Goal: Task Accomplishment & Management: Manage account settings

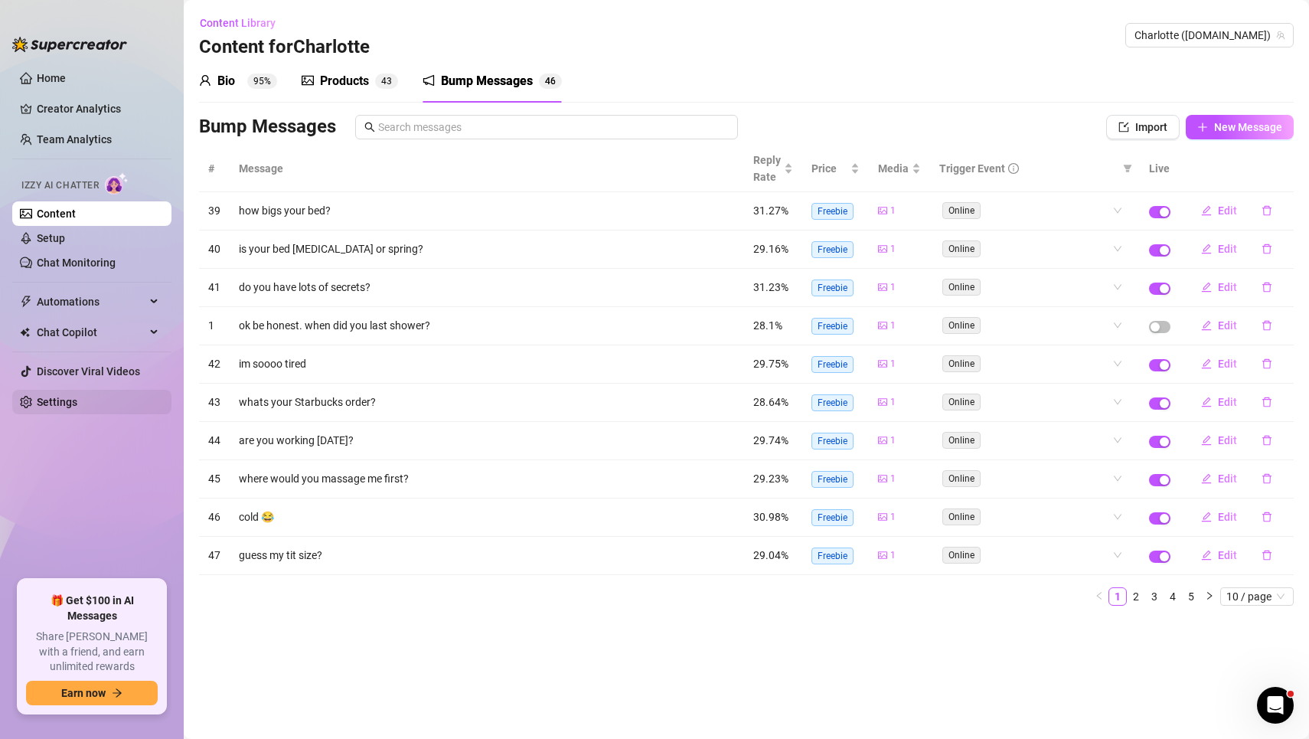
click at [77, 404] on link "Settings" at bounding box center [57, 402] width 41 height 12
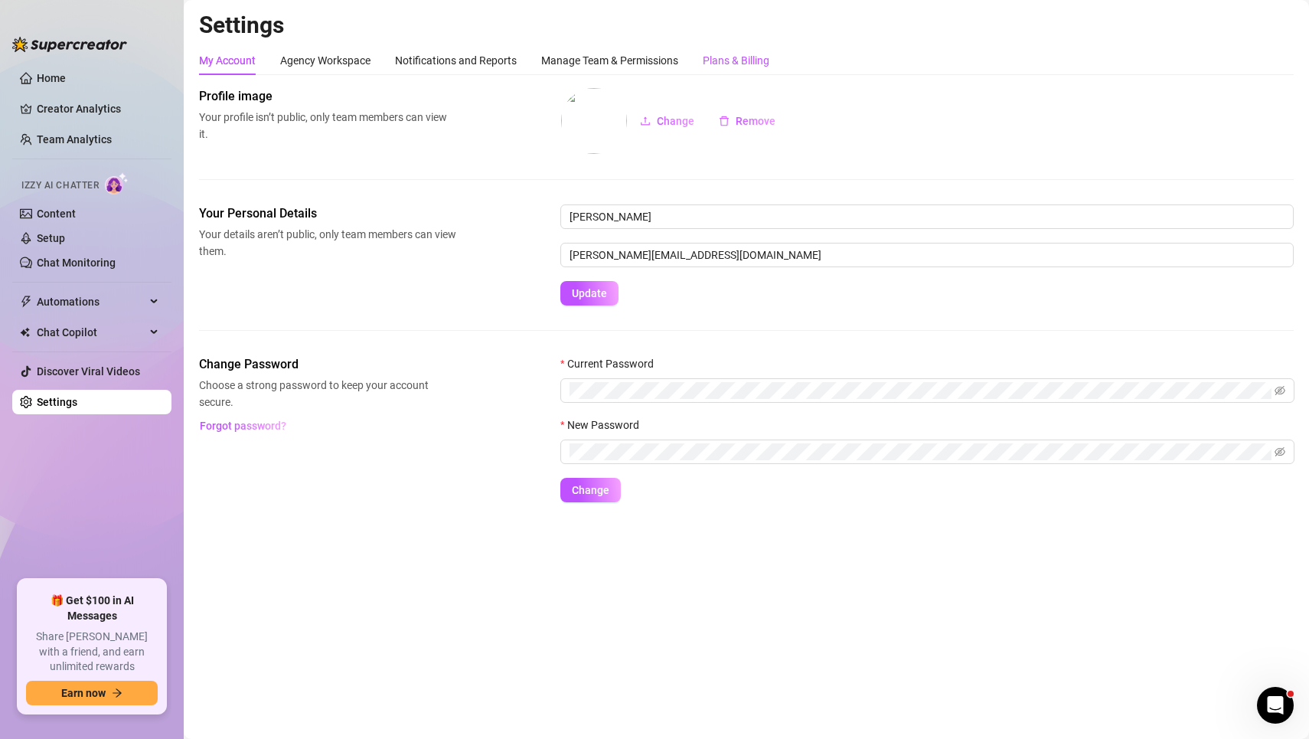
click at [737, 59] on div "Plans & Billing" at bounding box center [736, 60] width 67 height 17
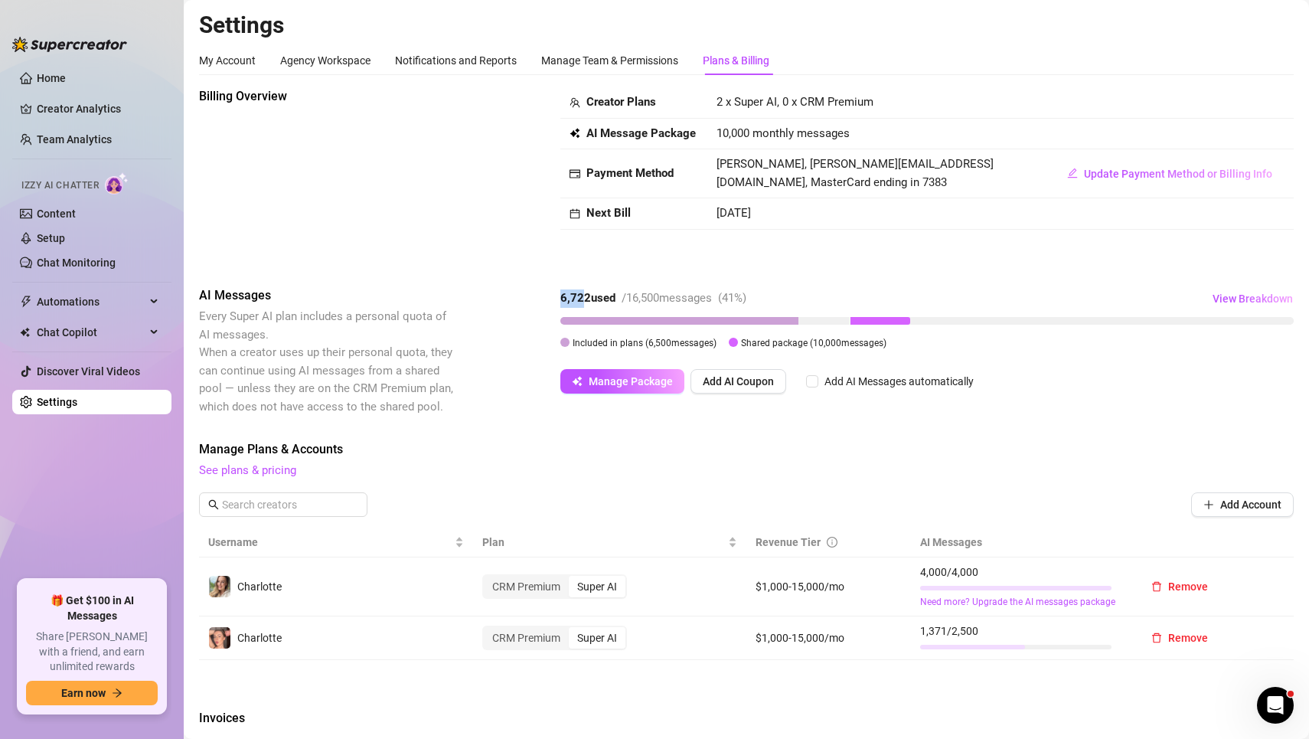
drag, startPoint x: 580, startPoint y: 300, endPoint x: 563, endPoint y: 300, distance: 16.8
click at [563, 300] on strong "6,722 used" at bounding box center [587, 298] width 55 height 14
click at [57, 239] on link "Setup" at bounding box center [51, 238] width 28 height 12
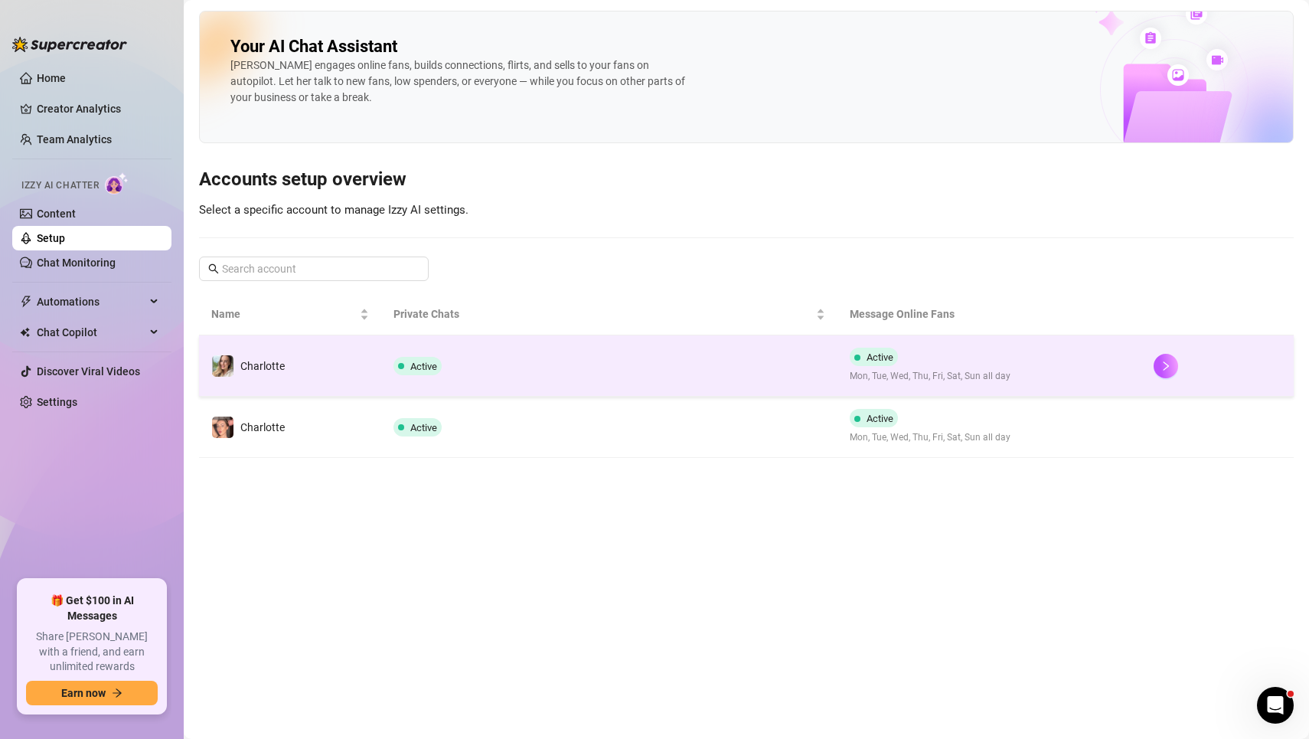
click at [292, 365] on td "Charlotte" at bounding box center [290, 365] width 182 height 61
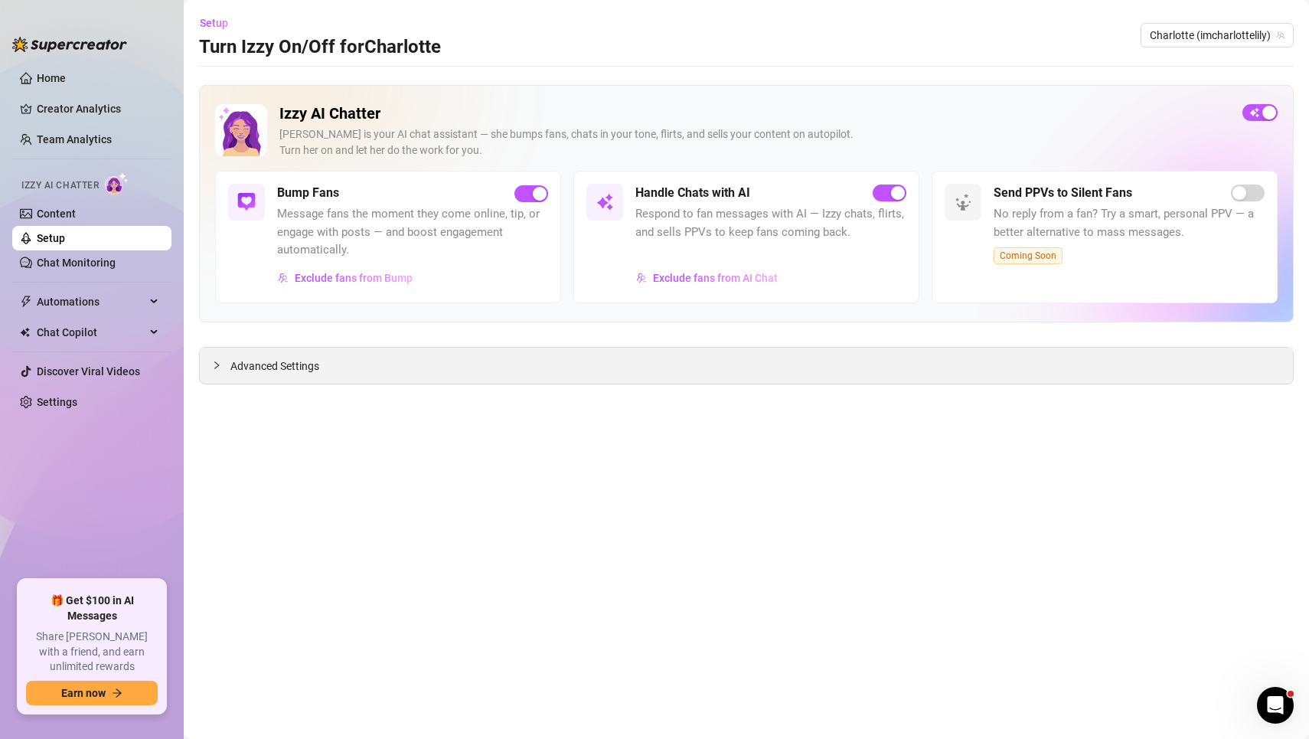
click at [694, 357] on div "Advanced Settings" at bounding box center [746, 366] width 1093 height 36
click at [610, 380] on div "Advanced Settings" at bounding box center [746, 366] width 1093 height 36
click at [358, 367] on div "Advanced Settings" at bounding box center [746, 366] width 1093 height 36
click at [296, 369] on span "Advanced Settings" at bounding box center [274, 366] width 89 height 17
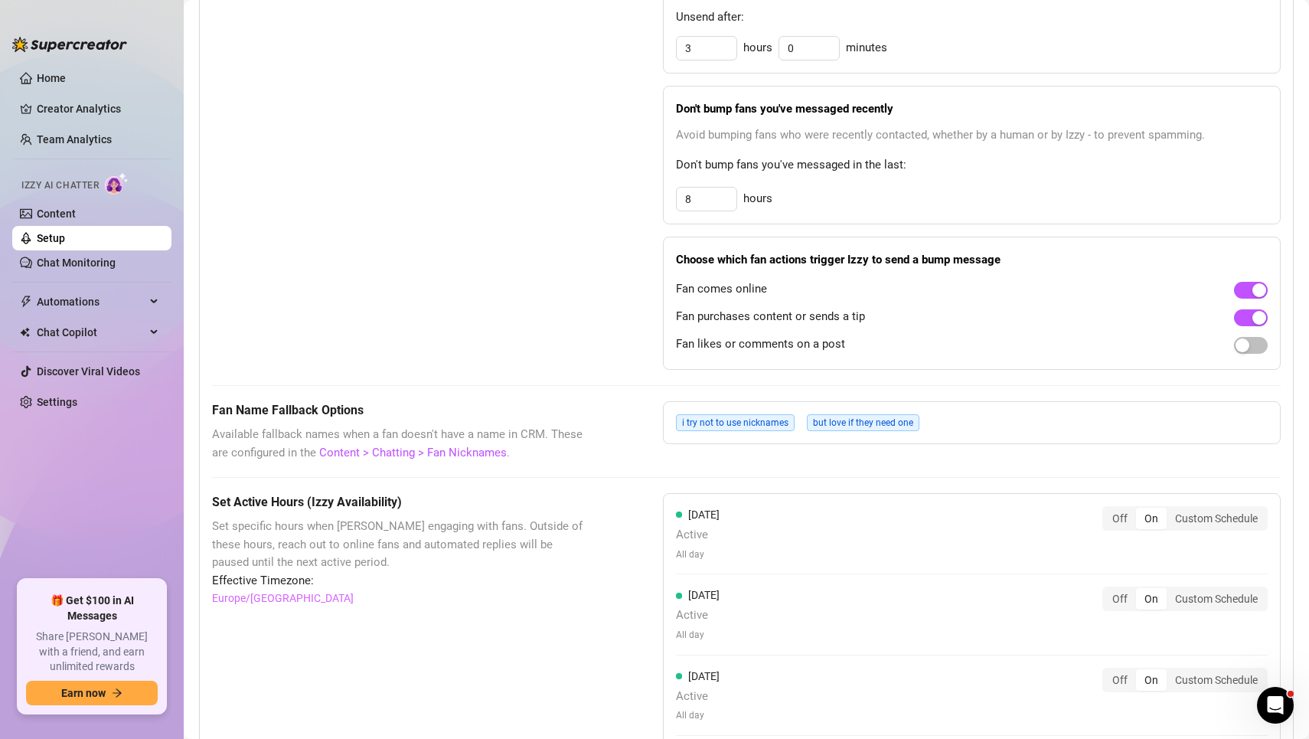
scroll to position [847, 0]
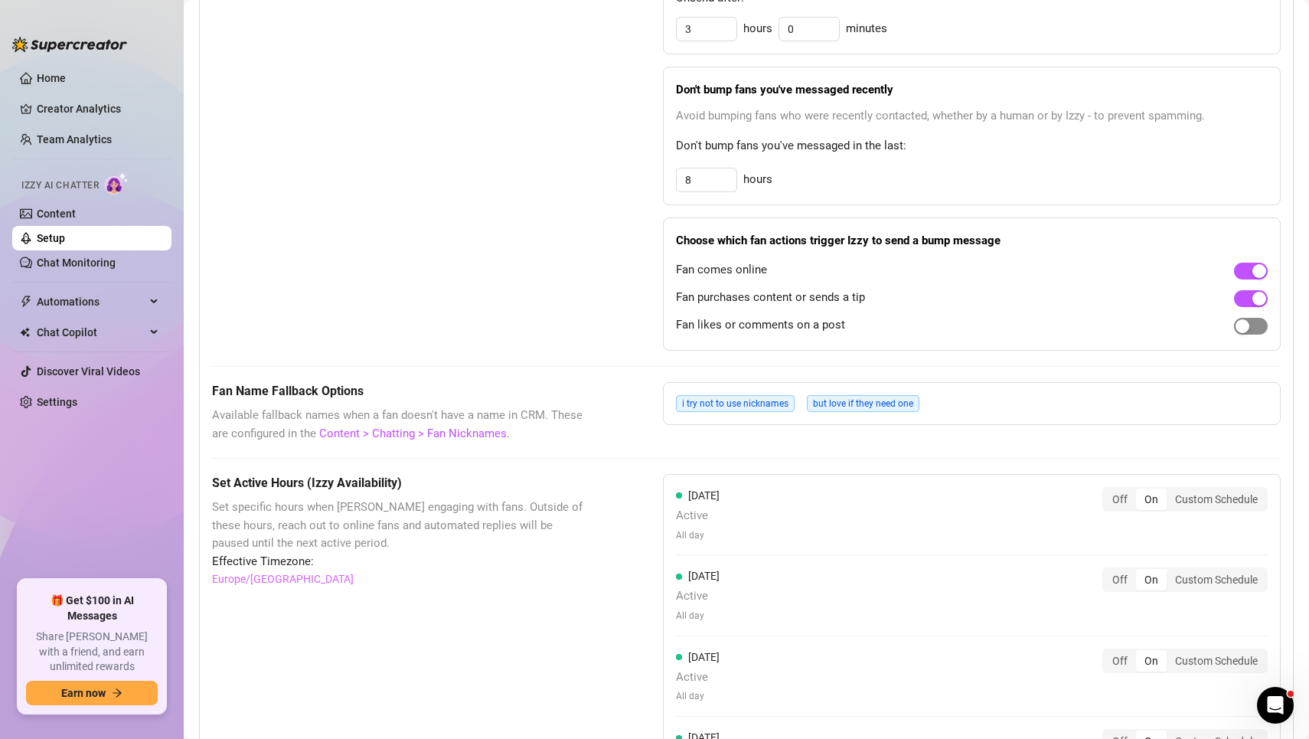
click at [1259, 325] on span "button" at bounding box center [1251, 326] width 34 height 17
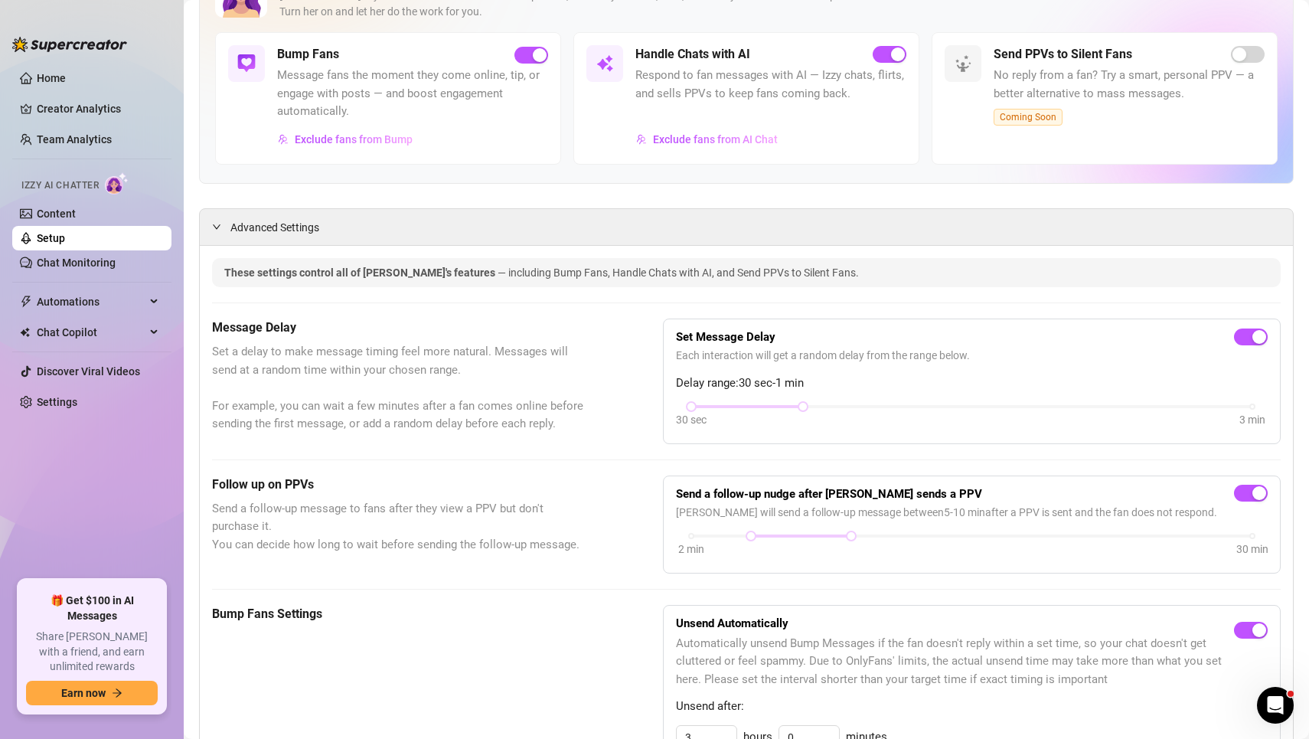
scroll to position [0, 0]
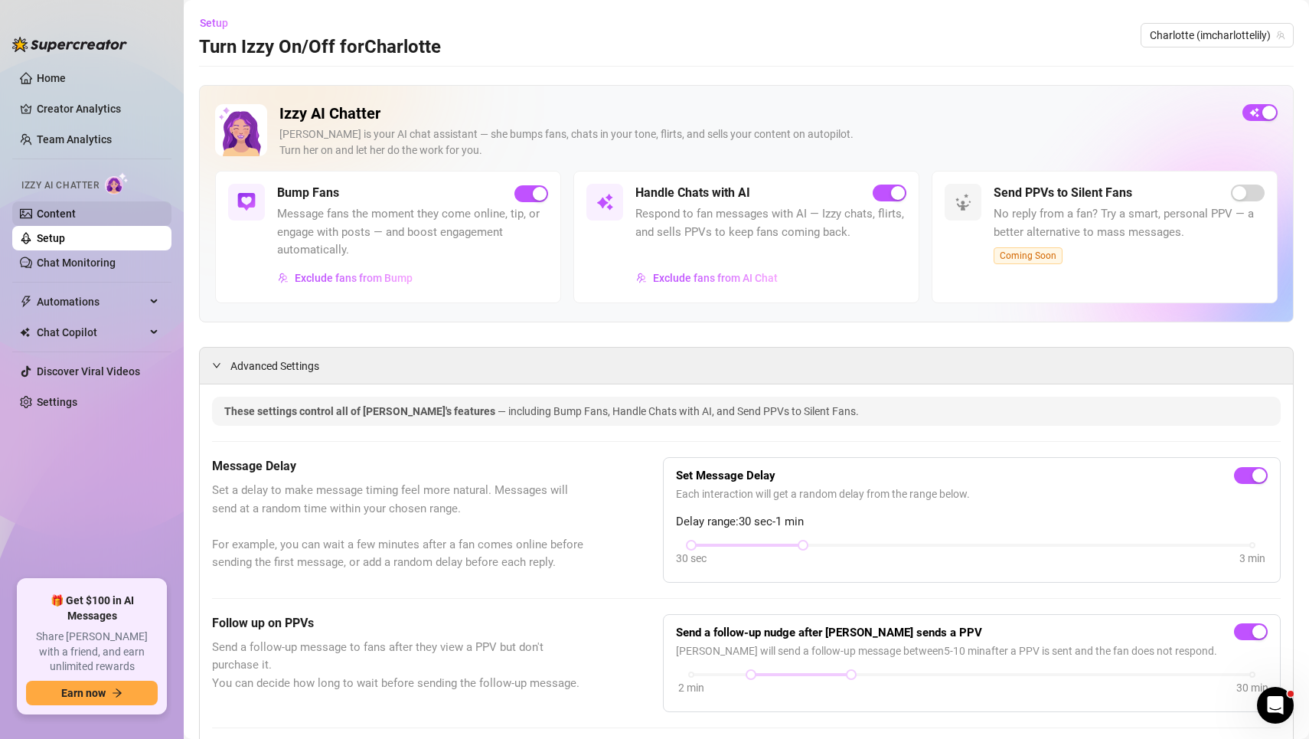
click at [76, 214] on link "Content" at bounding box center [56, 213] width 39 height 12
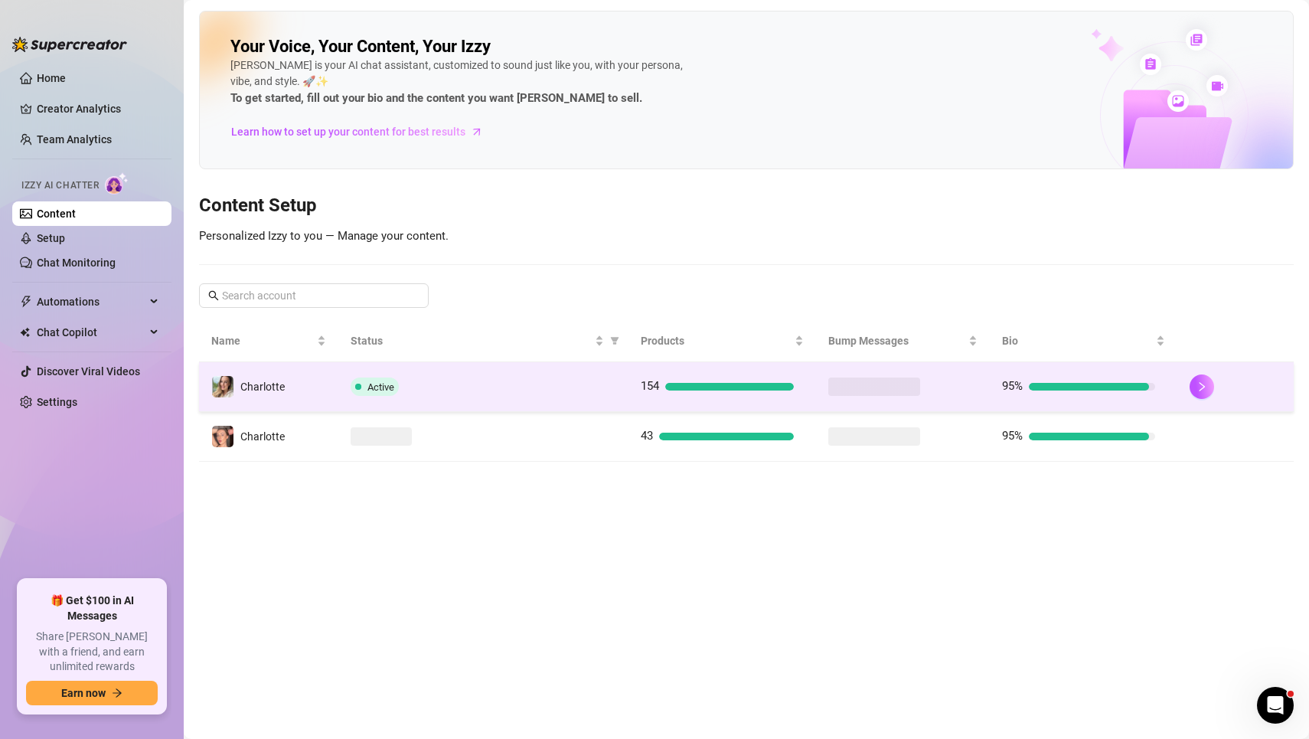
click at [299, 374] on td "Charlotte" at bounding box center [268, 387] width 139 height 50
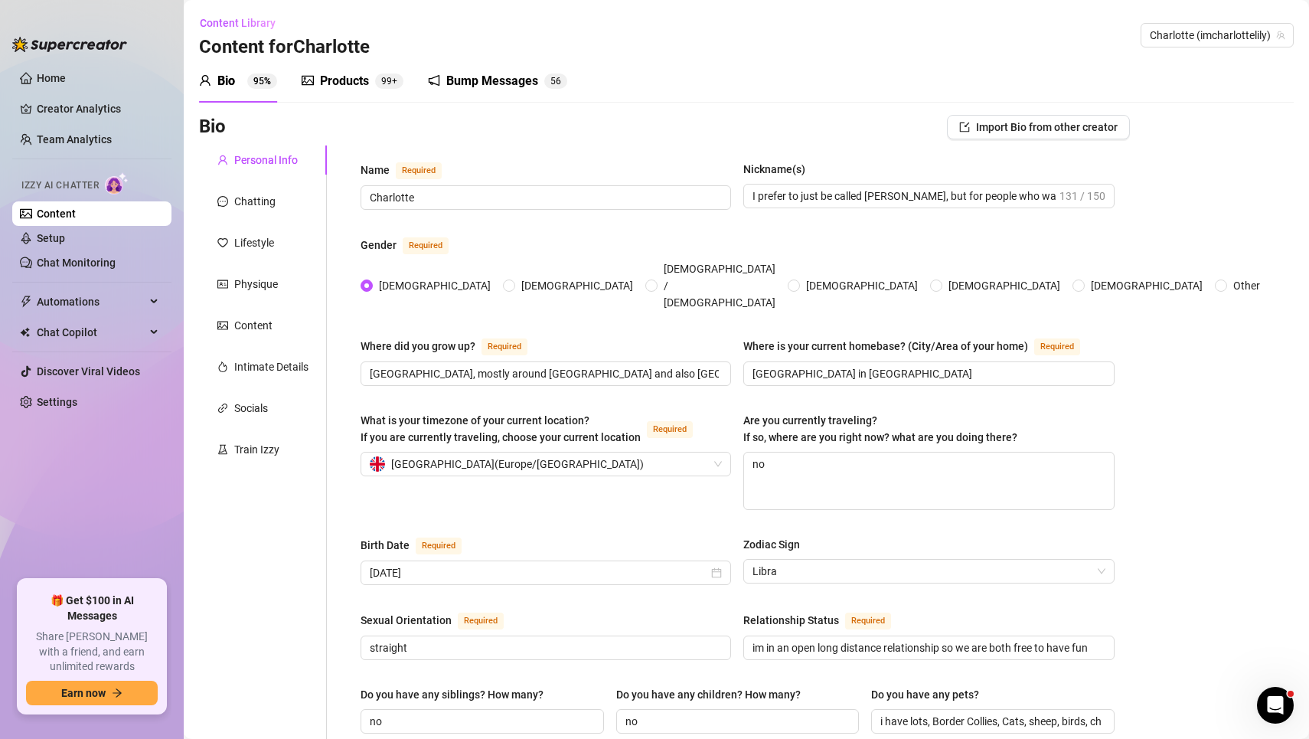
click at [464, 68] on div "Bump Messages 5 6" at bounding box center [497, 81] width 139 height 43
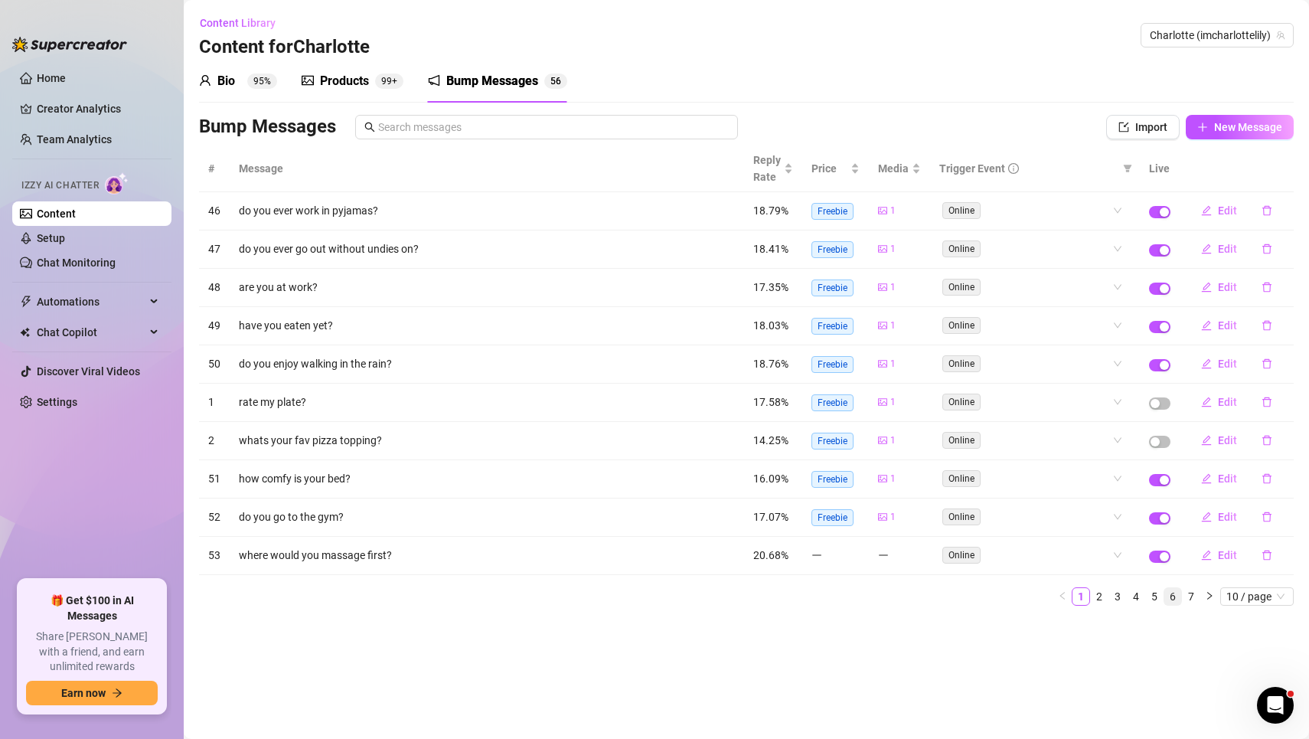
click at [1180, 588] on link "6" at bounding box center [1172, 596] width 17 height 17
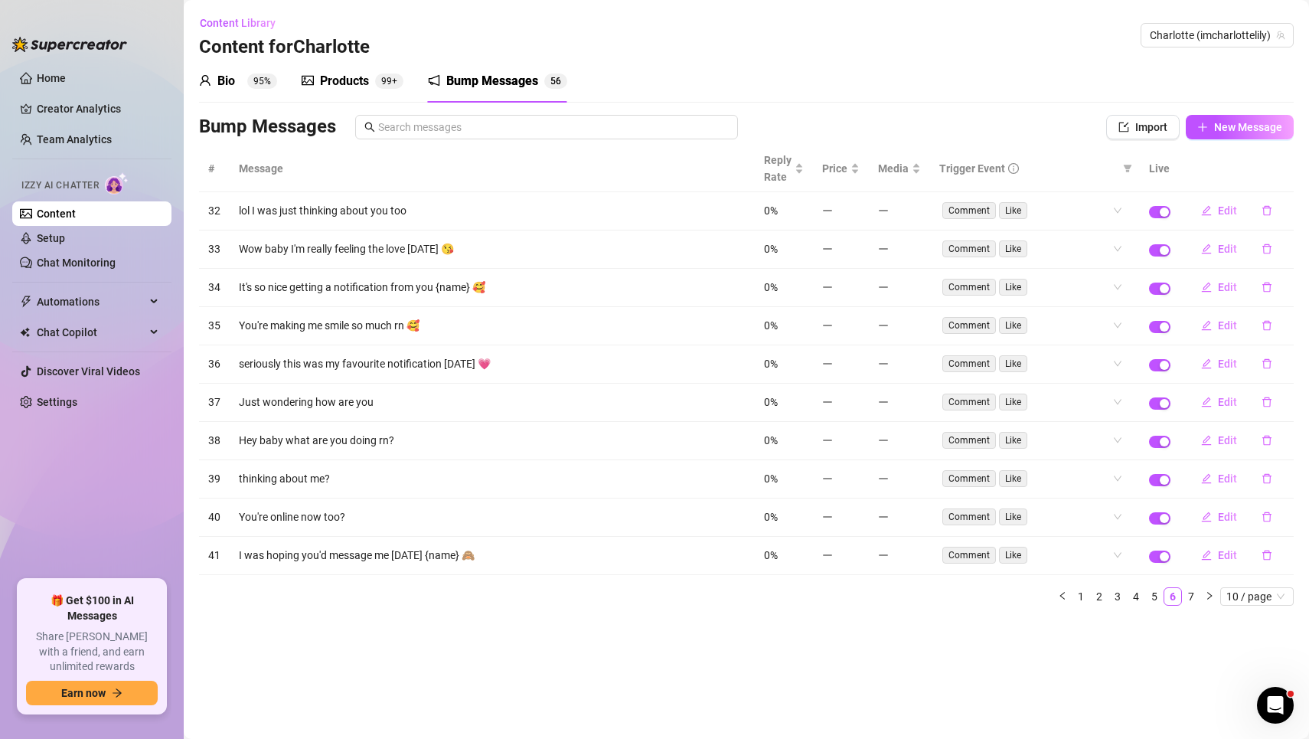
click at [350, 89] on div "Products" at bounding box center [344, 81] width 49 height 18
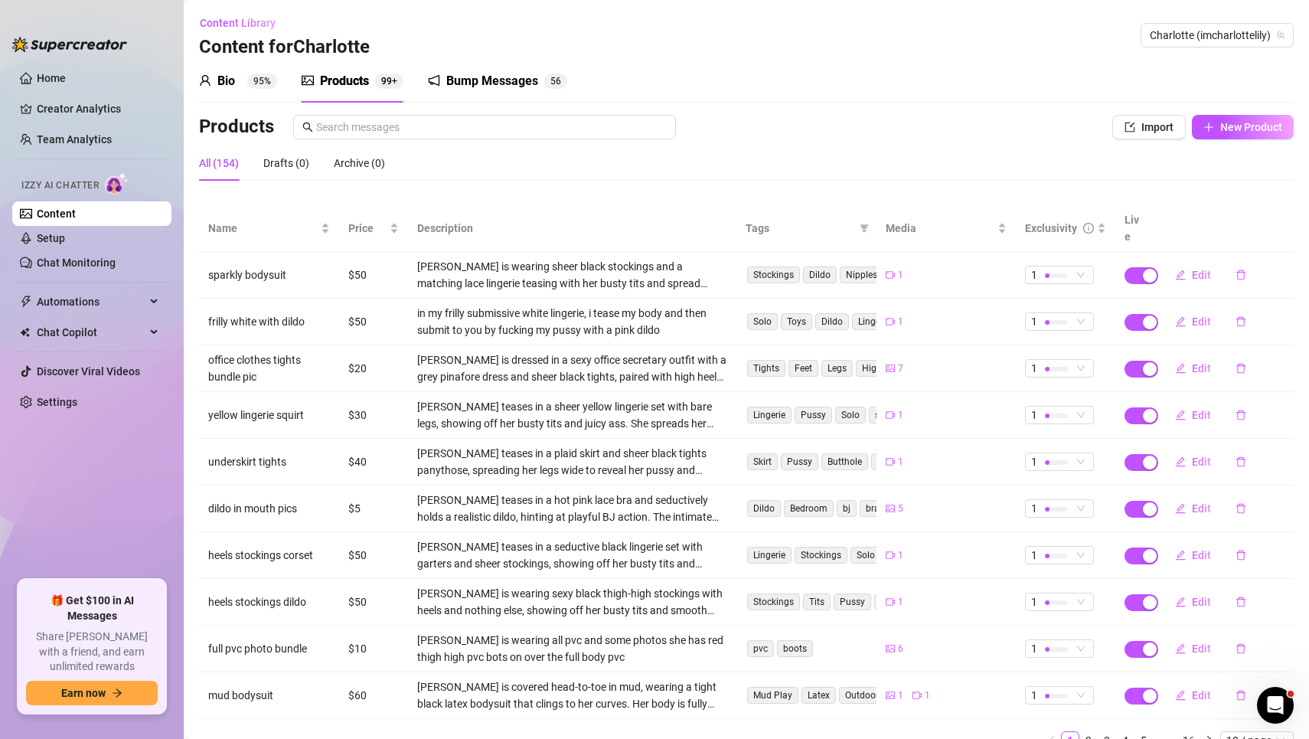
click at [256, 90] on div "Bio 95%" at bounding box center [238, 81] width 78 height 43
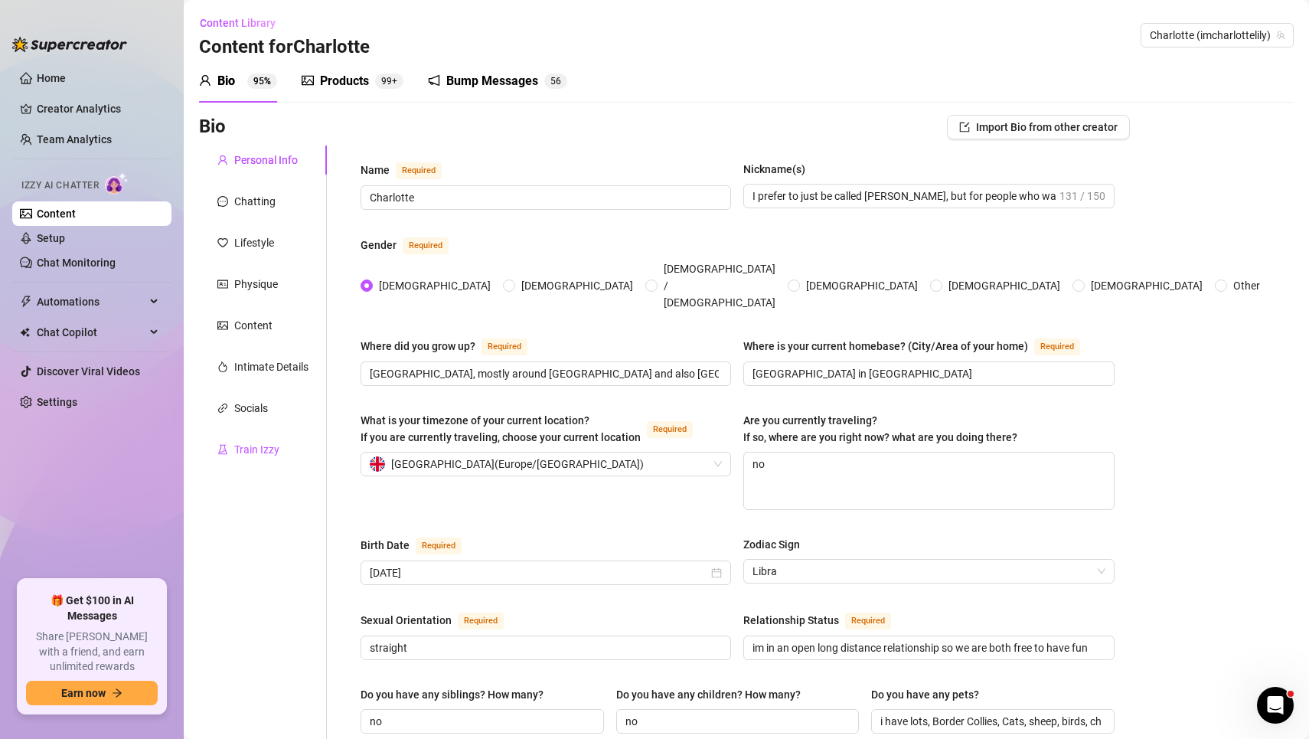
click at [253, 452] on div "Train Izzy" at bounding box center [256, 449] width 45 height 17
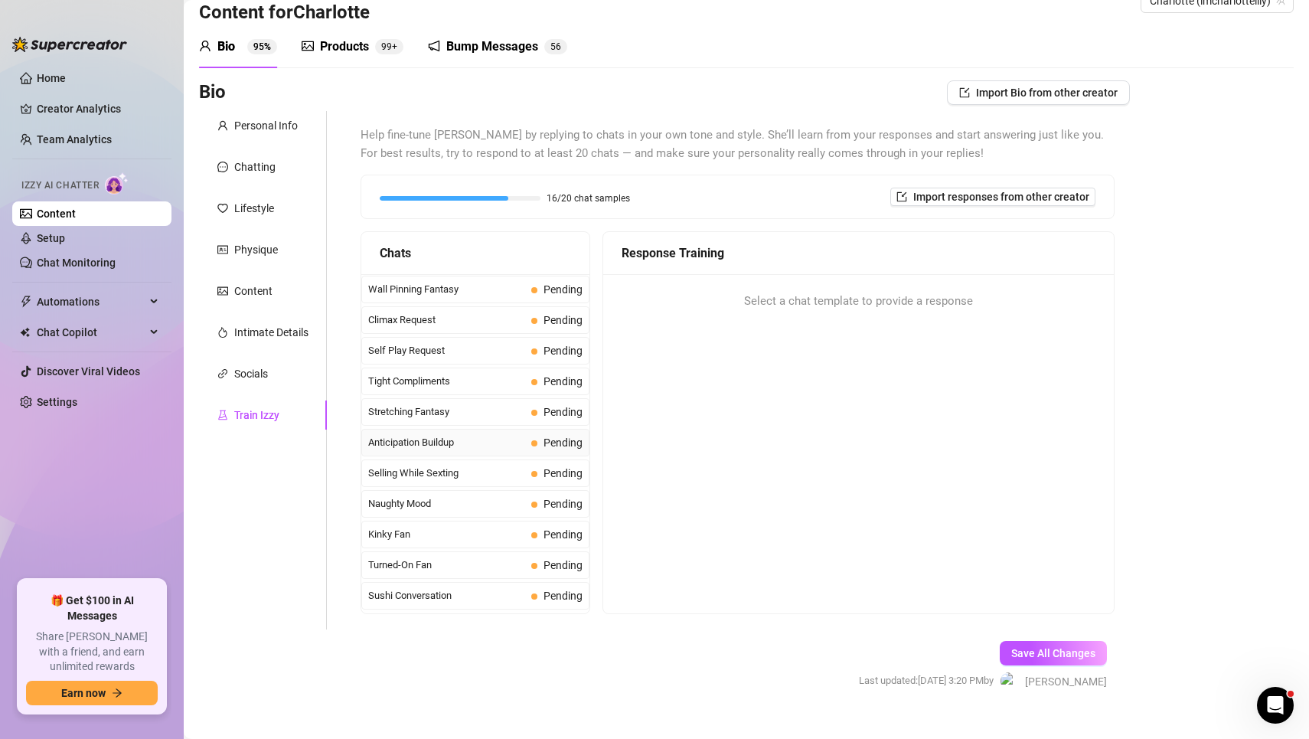
scroll to position [475, 0]
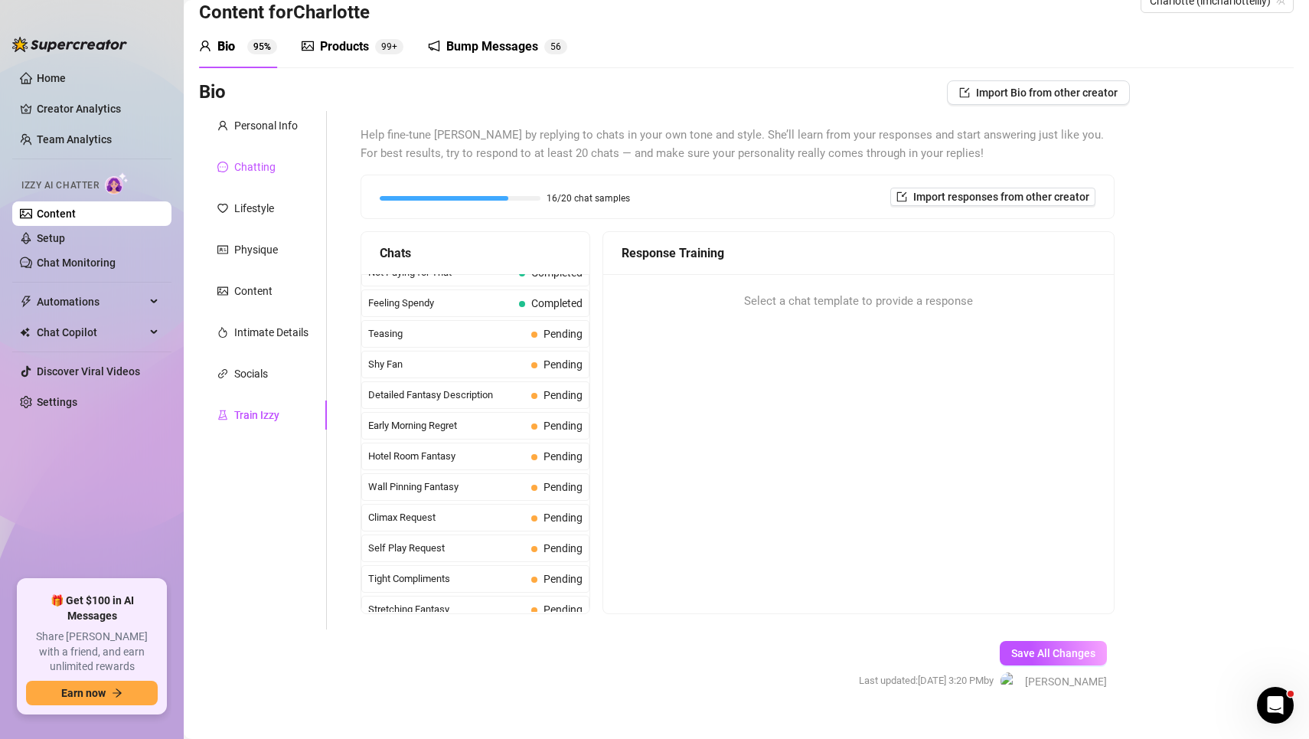
click at [246, 165] on div "Chatting" at bounding box center [254, 166] width 41 height 17
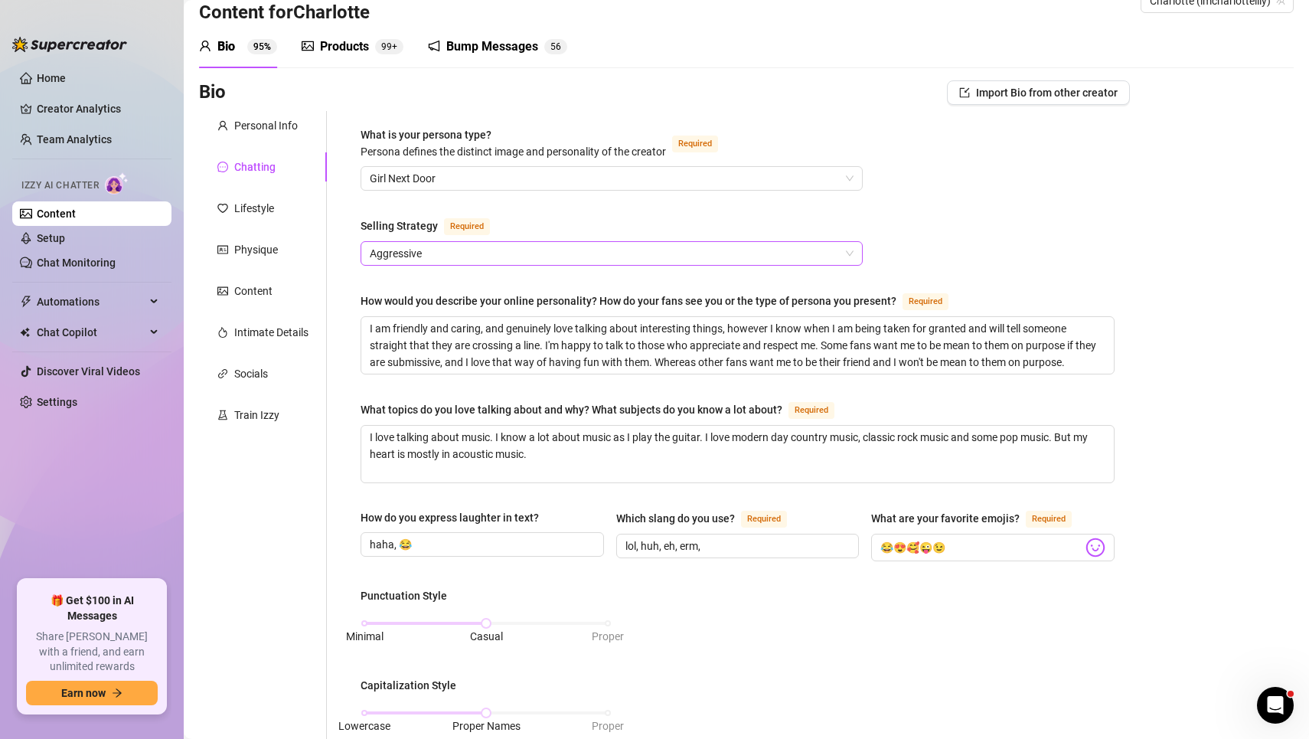
click at [512, 255] on span "Aggressive" at bounding box center [612, 253] width 484 height 23
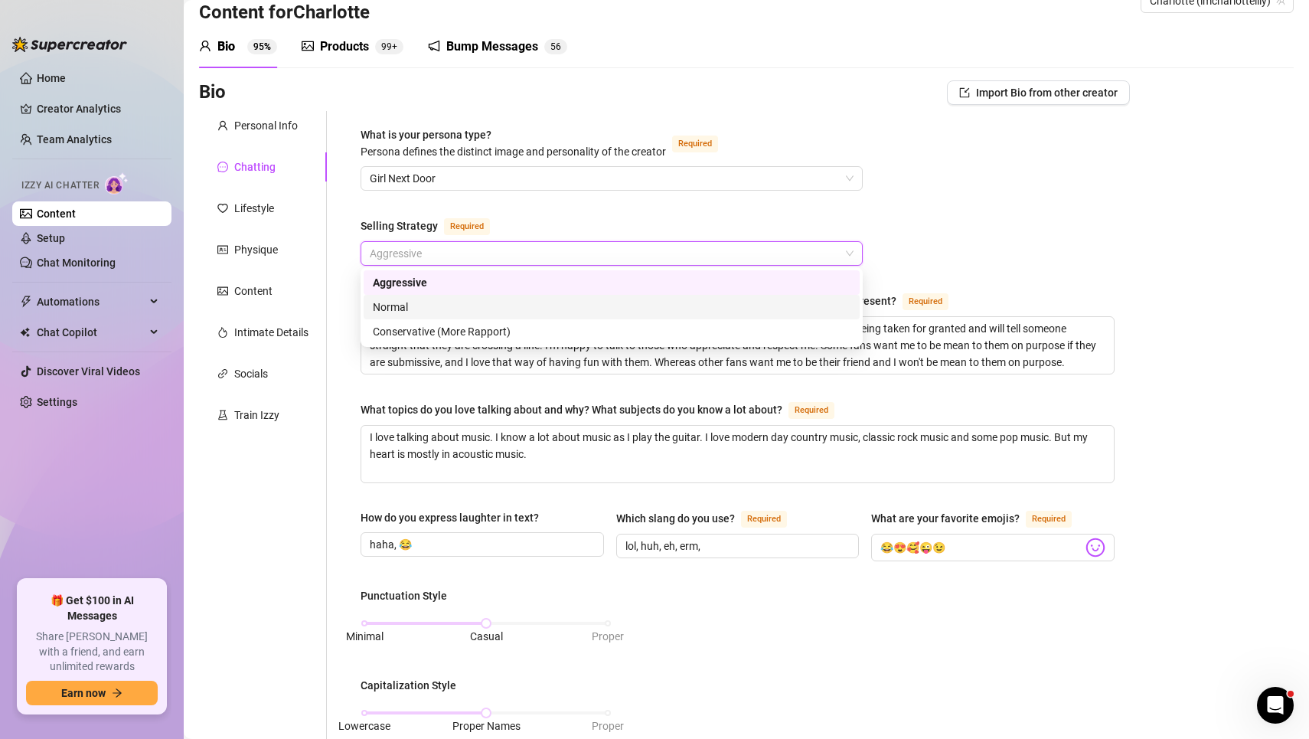
click at [478, 311] on div "Normal" at bounding box center [612, 307] width 478 height 17
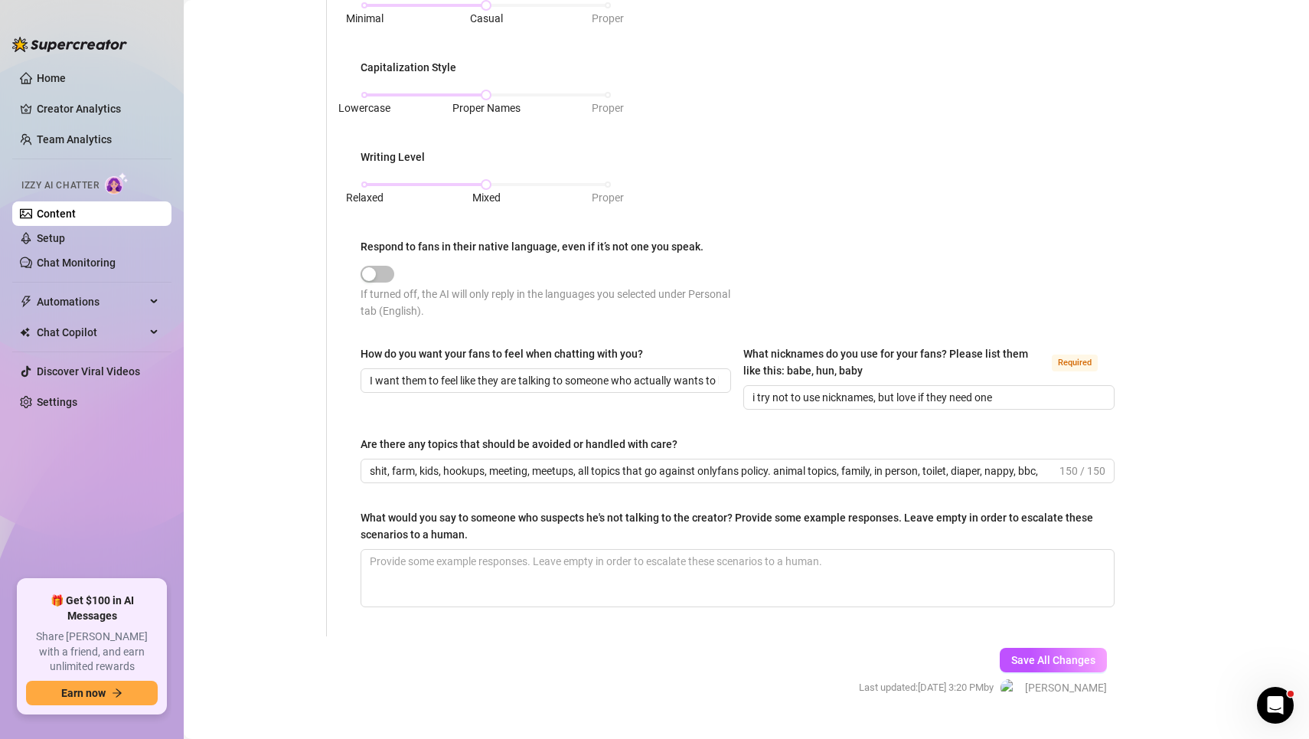
scroll to position [654, 0]
click at [1061, 652] on span "Save All Changes" at bounding box center [1053, 658] width 84 height 12
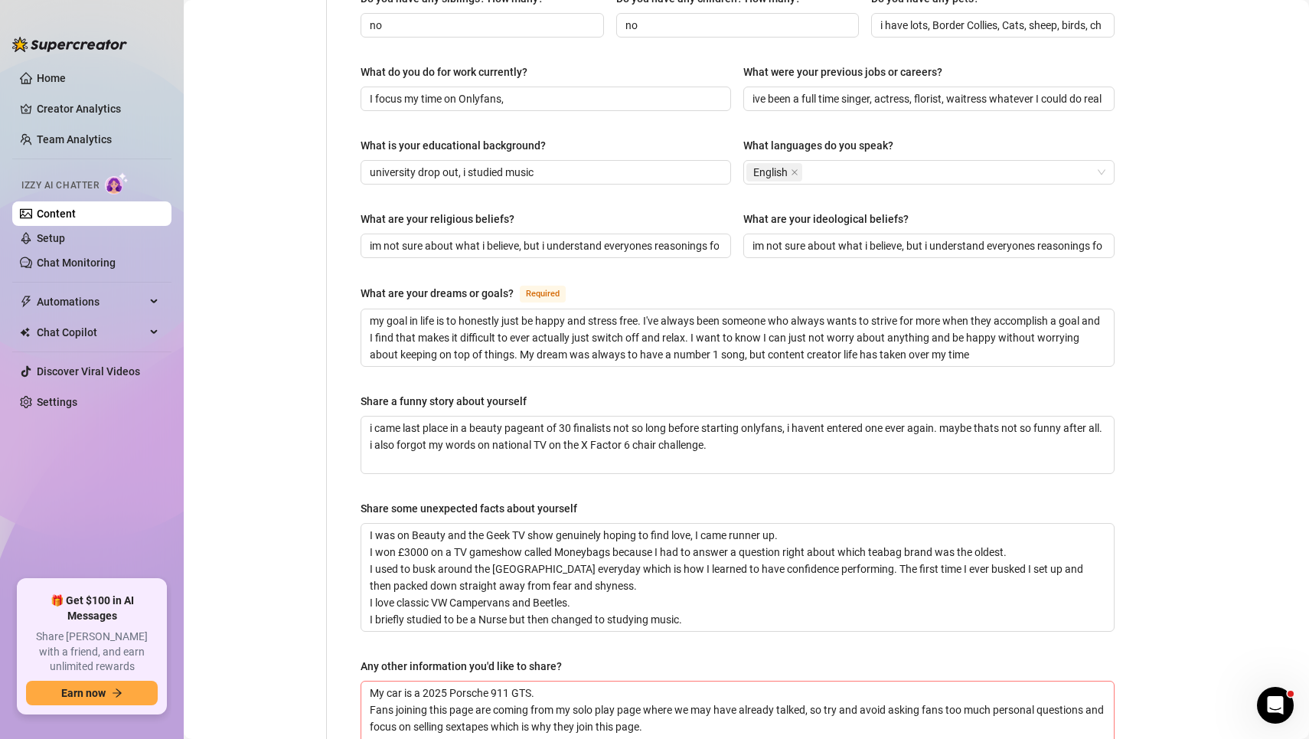
scroll to position [868, 0]
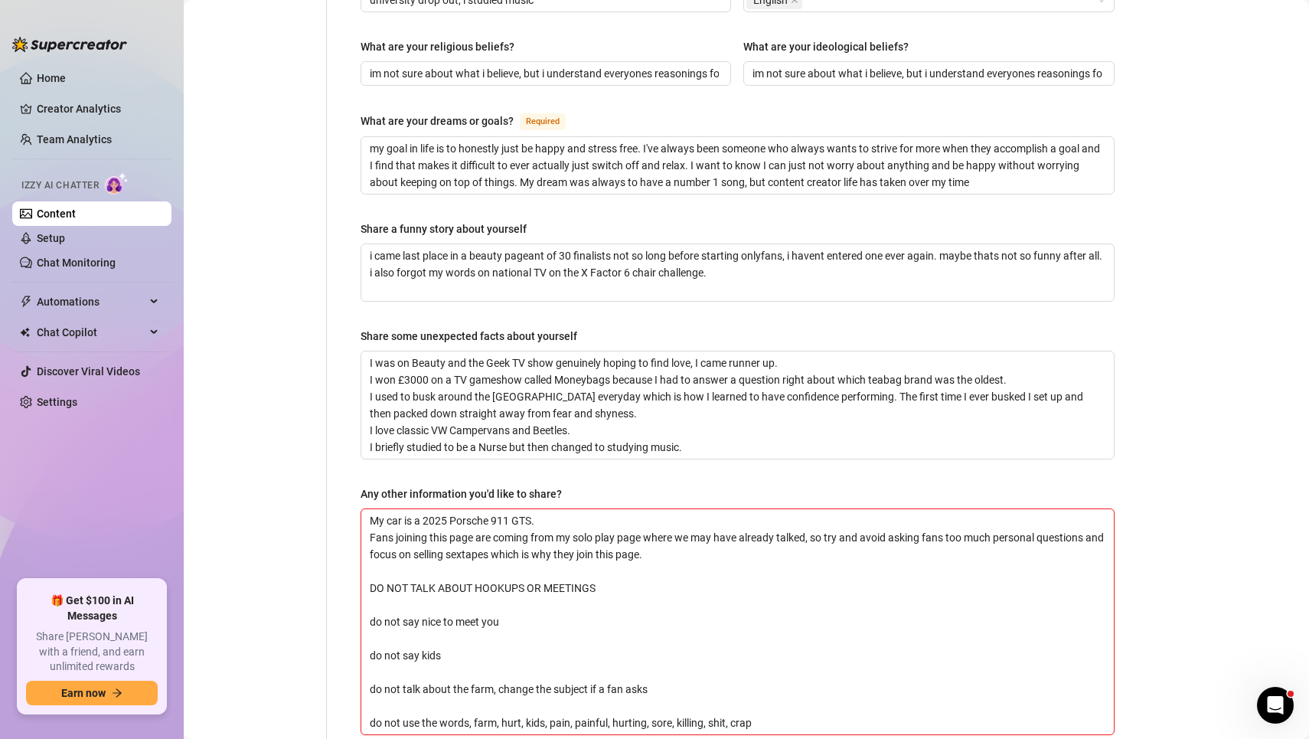
drag, startPoint x: 371, startPoint y: 501, endPoint x: 707, endPoint y: 517, distance: 335.7
click at [707, 517] on textarea "My car is a 2025 Porsche 911 GTS. Fans joining this page are coming from my sol…" at bounding box center [737, 621] width 753 height 225
drag, startPoint x: 701, startPoint y: 524, endPoint x: 341, endPoint y: 505, distance: 360.3
click at [341, 505] on div "Name Required [PERSON_NAME] Nickname(s) I prefer to just be called [PERSON_NAME…" at bounding box center [728, 22] width 803 height 1490
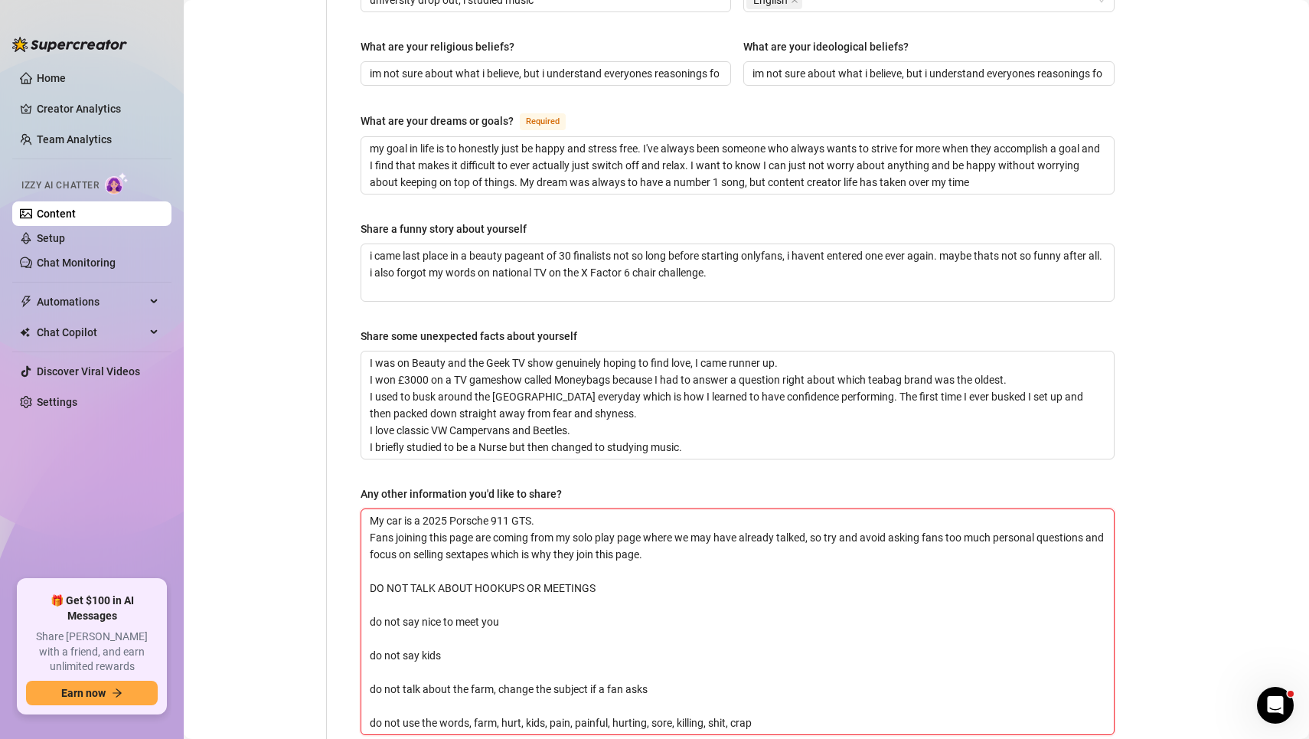
type textarea "My car is a 2025 Porsche 911 GTS. DO NOT TALK ABOUT HOOKUPS OR MEETINGS do not …"
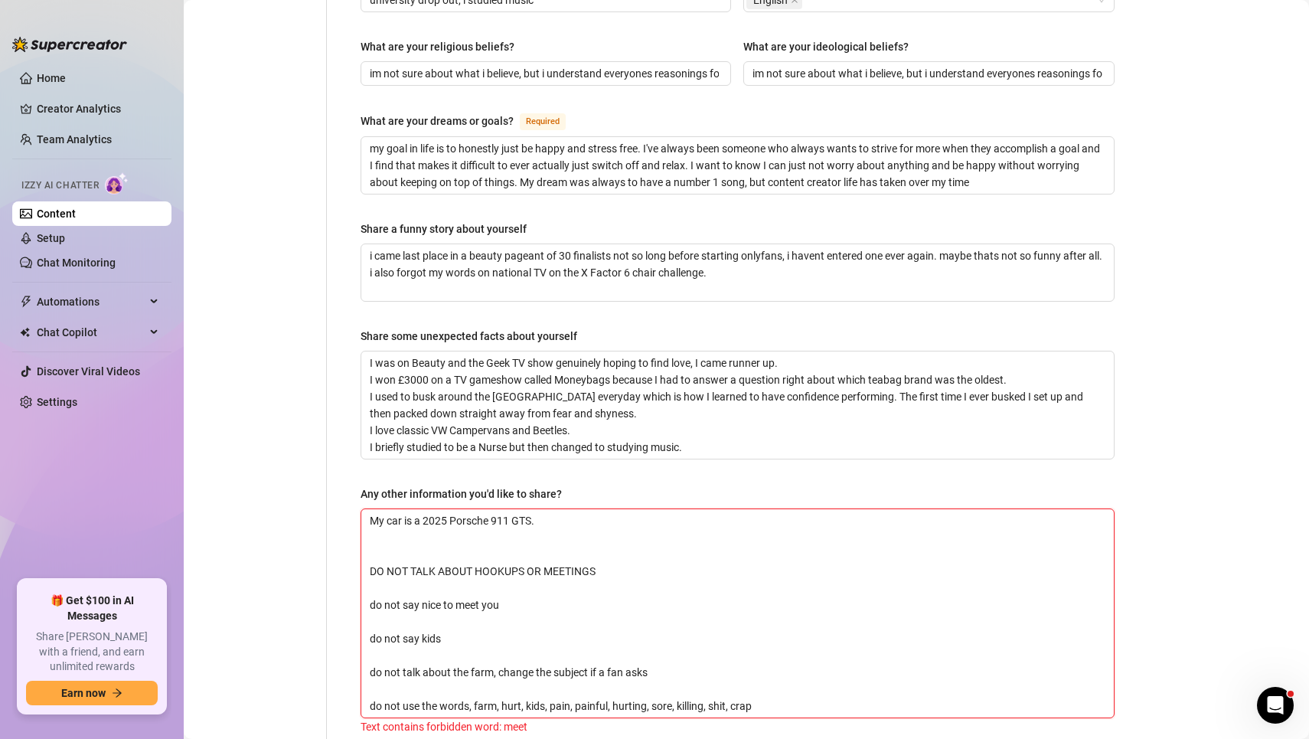
type textarea "My car is a 2025 Porsche 911 GTS. DO NOT TALK ABOUT HOOKUPS OR MEETINGS do not …"
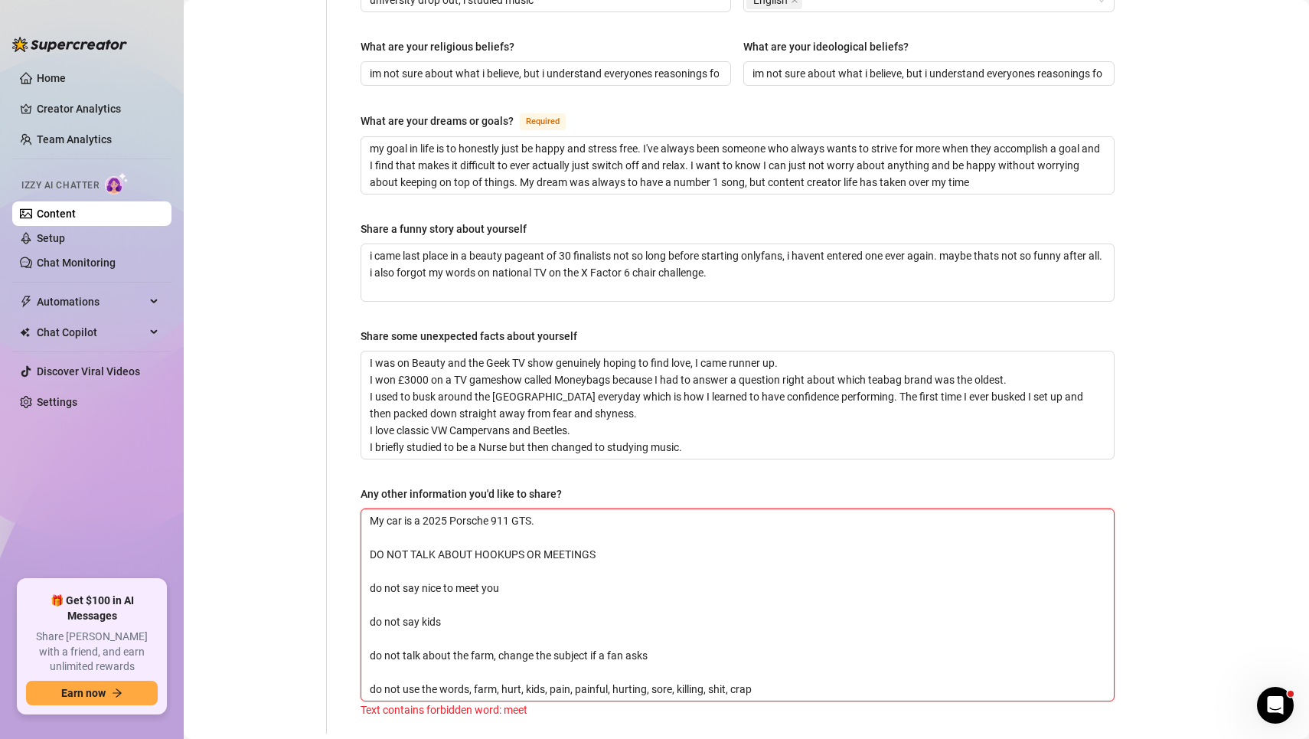
scroll to position [888, 0]
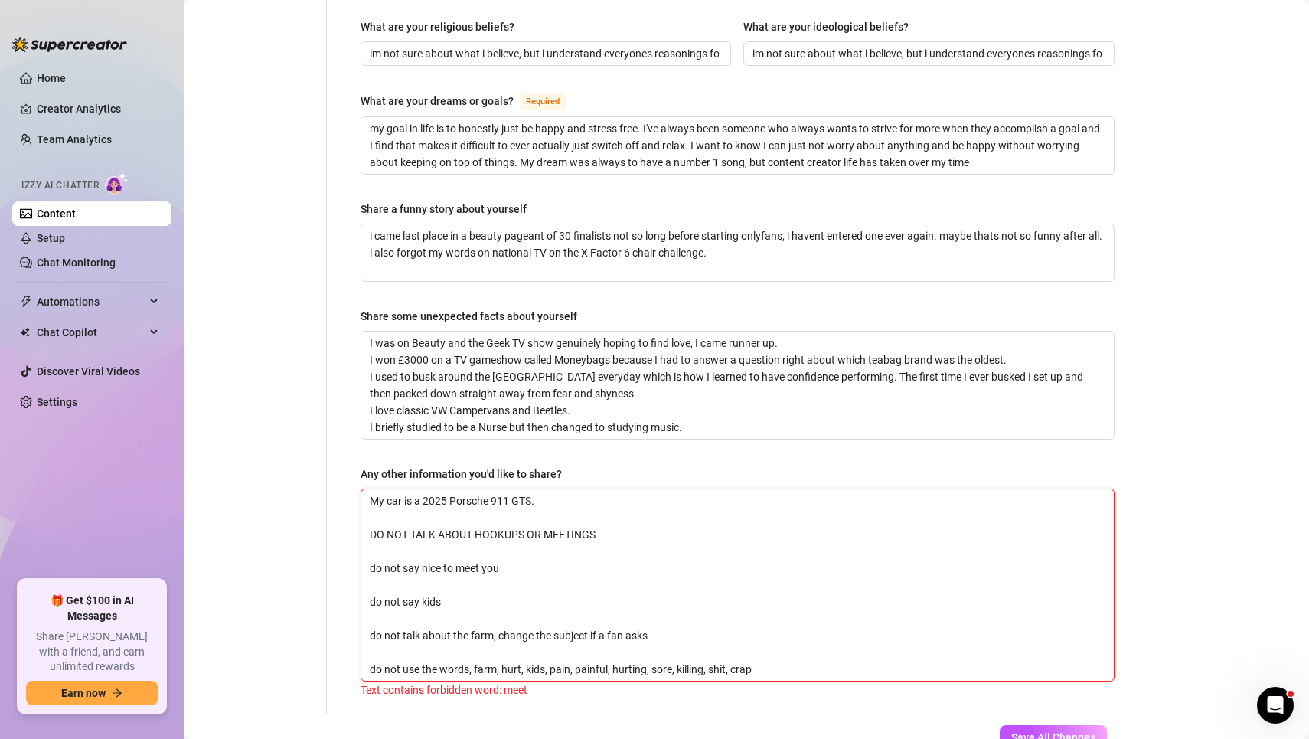
type textarea "My car is a 2025 Porsche 911 GTS. DO NOT TALK ABOUT HOOKUPS OR MEETINGS do not …"
click at [1025, 714] on div "Save All Changes Last updated: [DATE] 3:20 PM by [PERSON_NAME]" at bounding box center [983, 750] width 294 height 73
click at [1023, 731] on span "Save All Changes" at bounding box center [1053, 737] width 84 height 12
click at [477, 533] on textarea "My car is a 2025 Porsche 911 GTS. DO NOT TALK ABOUT HOOKUPS OR MEETINGS do not …" at bounding box center [737, 584] width 753 height 191
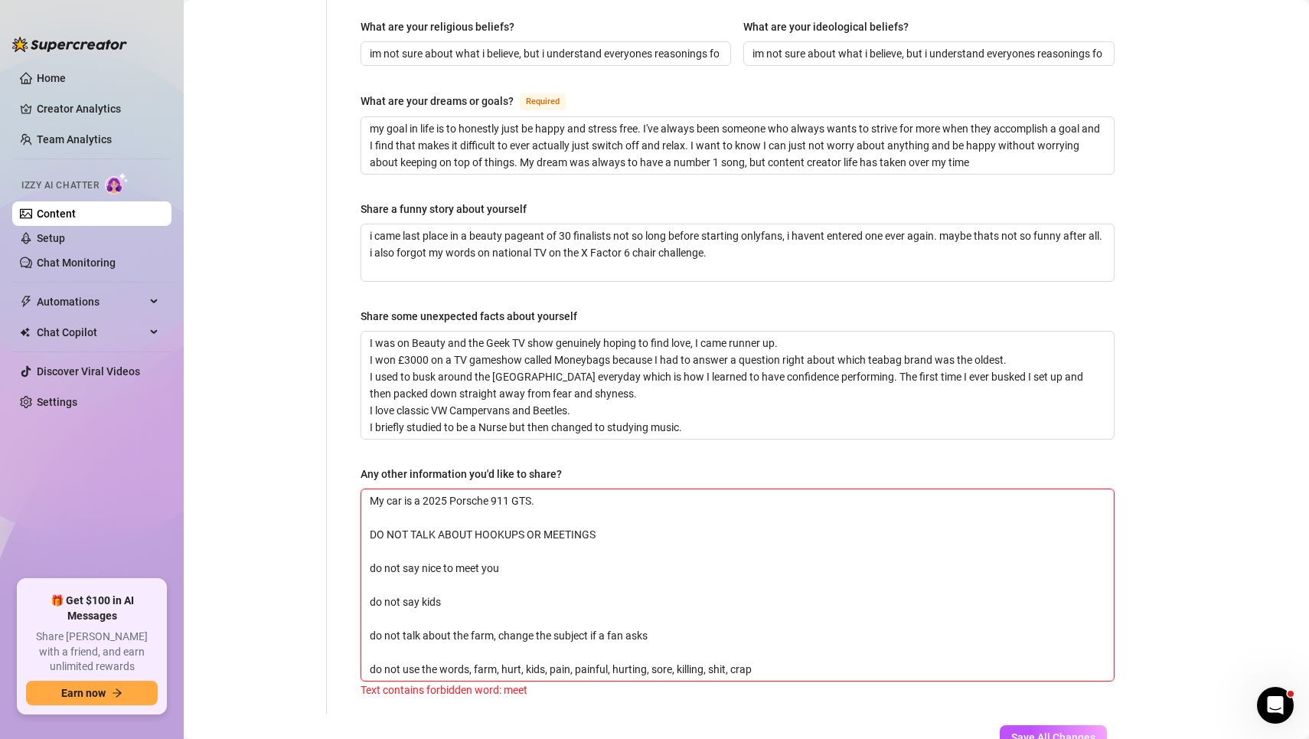
click at [498, 532] on textarea "My car is a 2025 Porsche 911 GTS. DO NOT TALK ABOUT HOOKUPS OR MEETINGS do not …" at bounding box center [737, 584] width 753 height 191
drag, startPoint x: 512, startPoint y: 532, endPoint x: 292, endPoint y: 523, distance: 220.7
type textarea "My car is a 2025 Porsche 911 GTS. DO NOT TALK ABOUT HOOKUPS OR MEETINGS do not …"
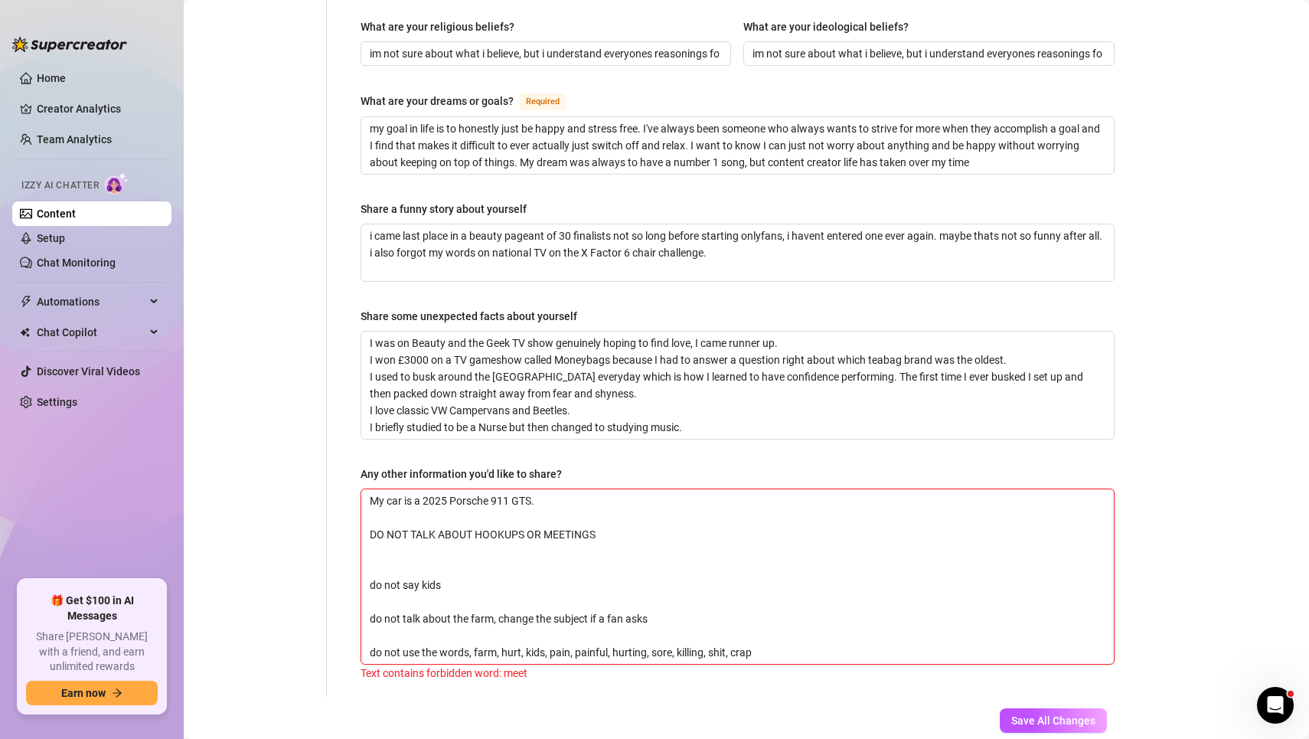
type textarea "My car is a 2025 Porsche 911 GTS. DO NOT TALK ABOUT HOOKUPS OR MEETINGS do not …"
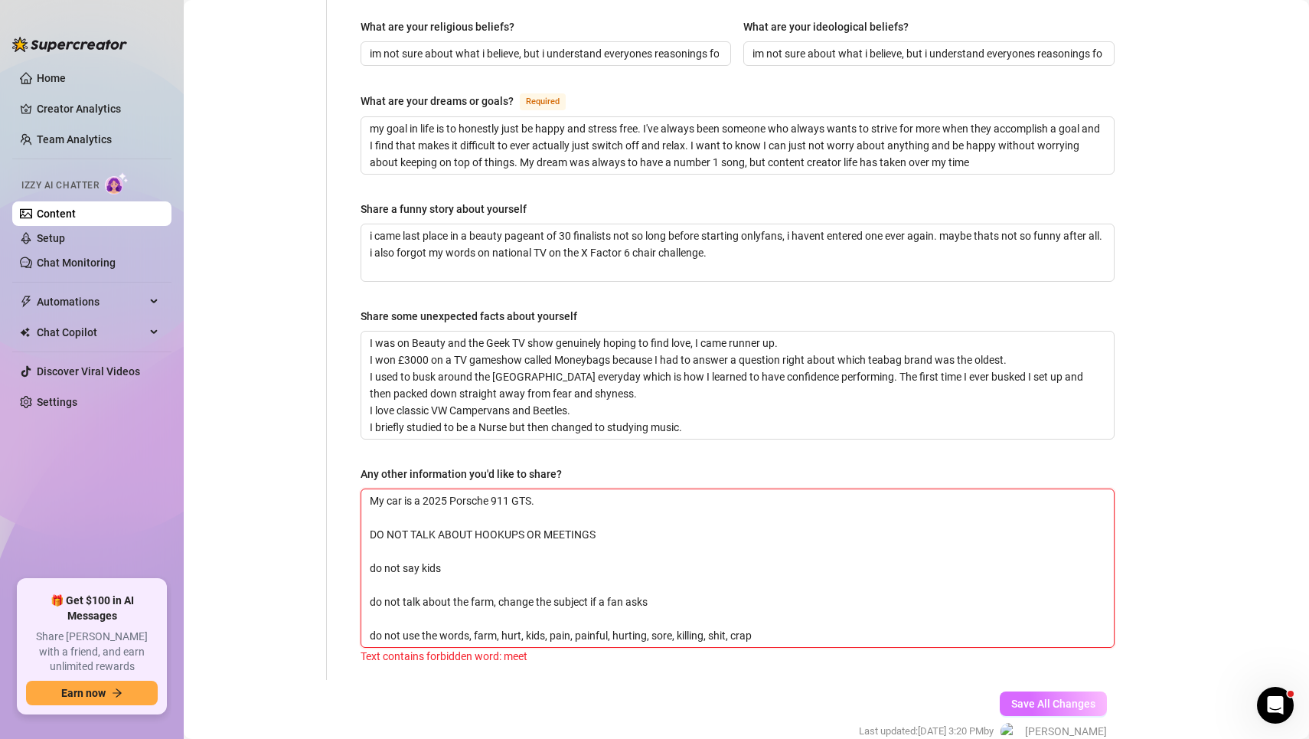
type textarea "My car is a 2025 Porsche 911 GTS. DO NOT TALK ABOUT HOOKUPS OR MEETINGS do not …"
click at [1040, 697] on span "Save All Changes" at bounding box center [1053, 703] width 84 height 12
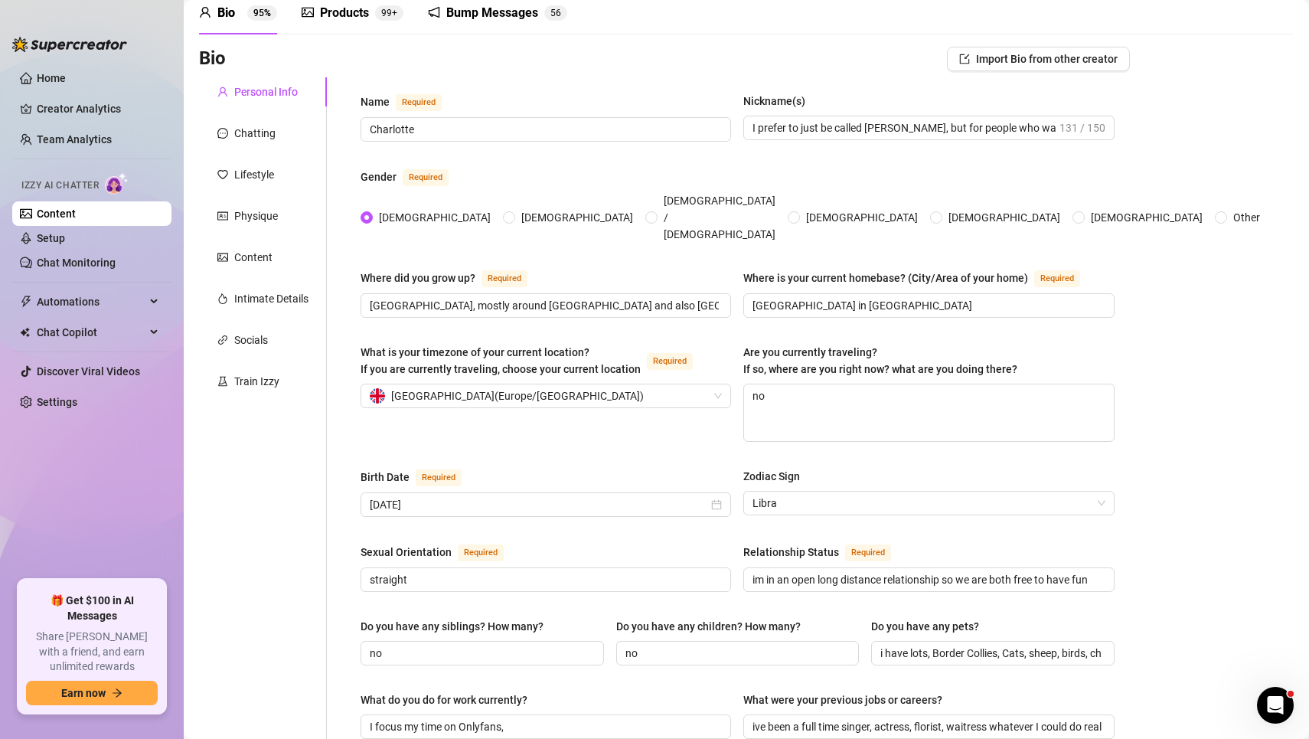
scroll to position [0, 0]
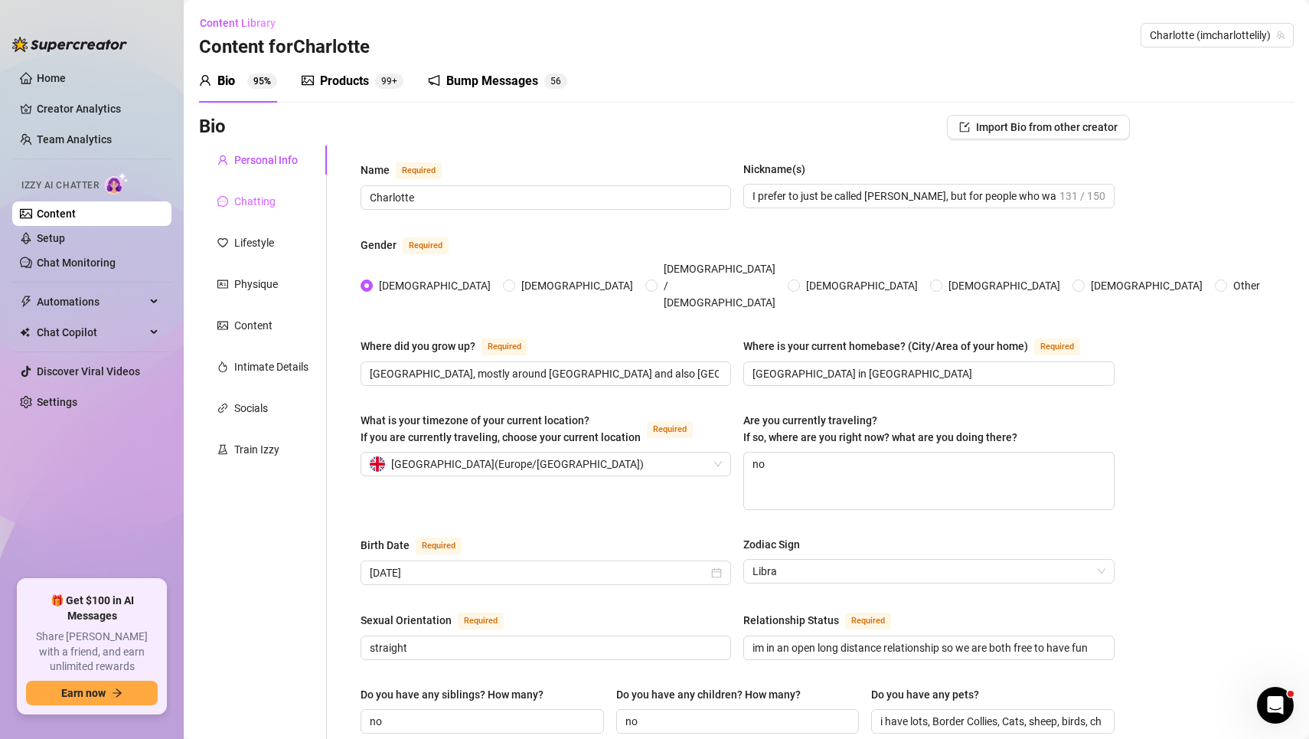
click at [278, 204] on div "Chatting" at bounding box center [263, 201] width 128 height 29
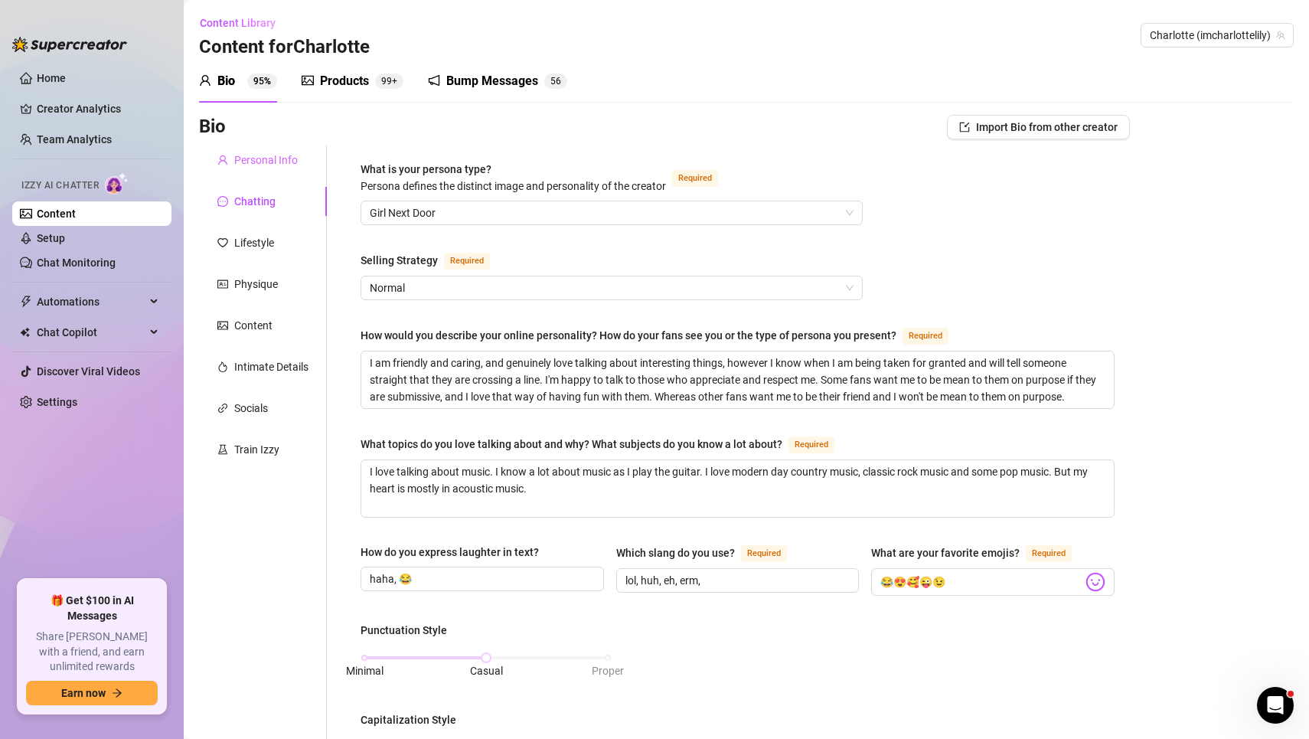
click at [276, 172] on div "Personal Info" at bounding box center [263, 159] width 128 height 29
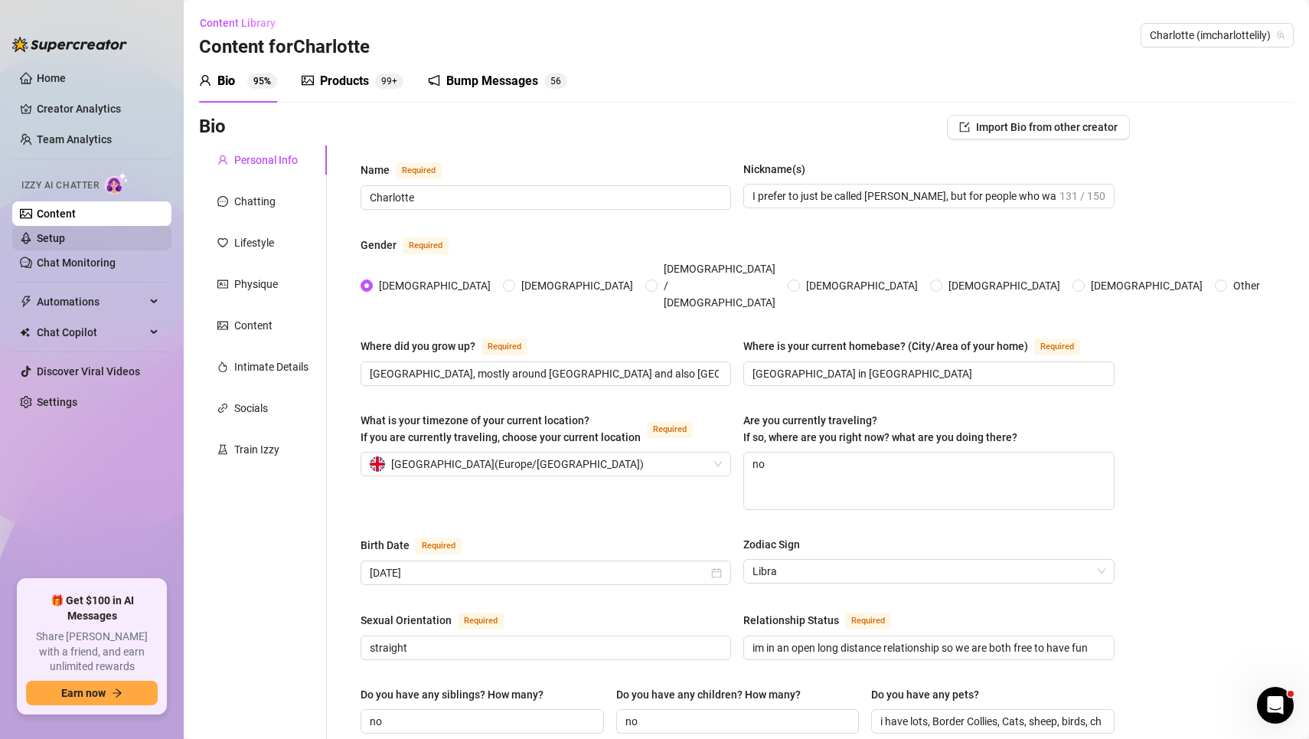
click at [65, 242] on link "Setup" at bounding box center [51, 238] width 28 height 12
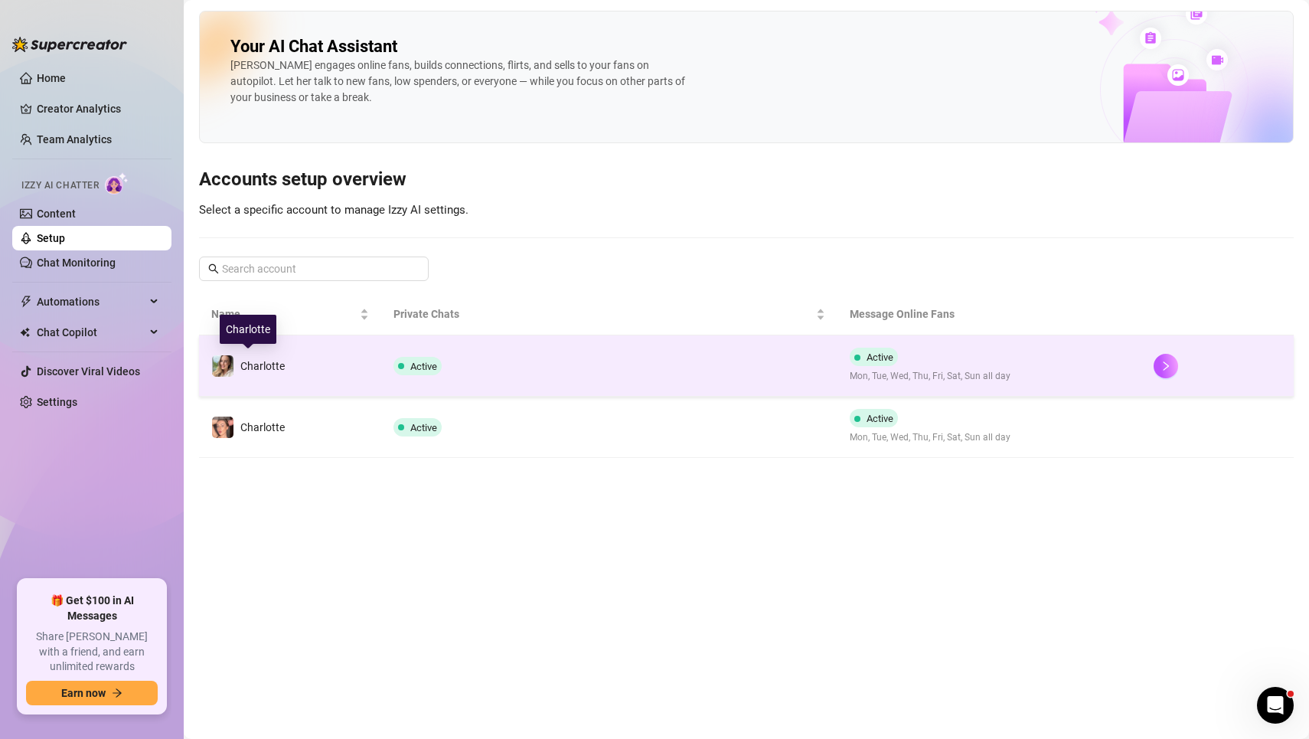
click at [261, 354] on div "Charlotte" at bounding box center [247, 365] width 73 height 23
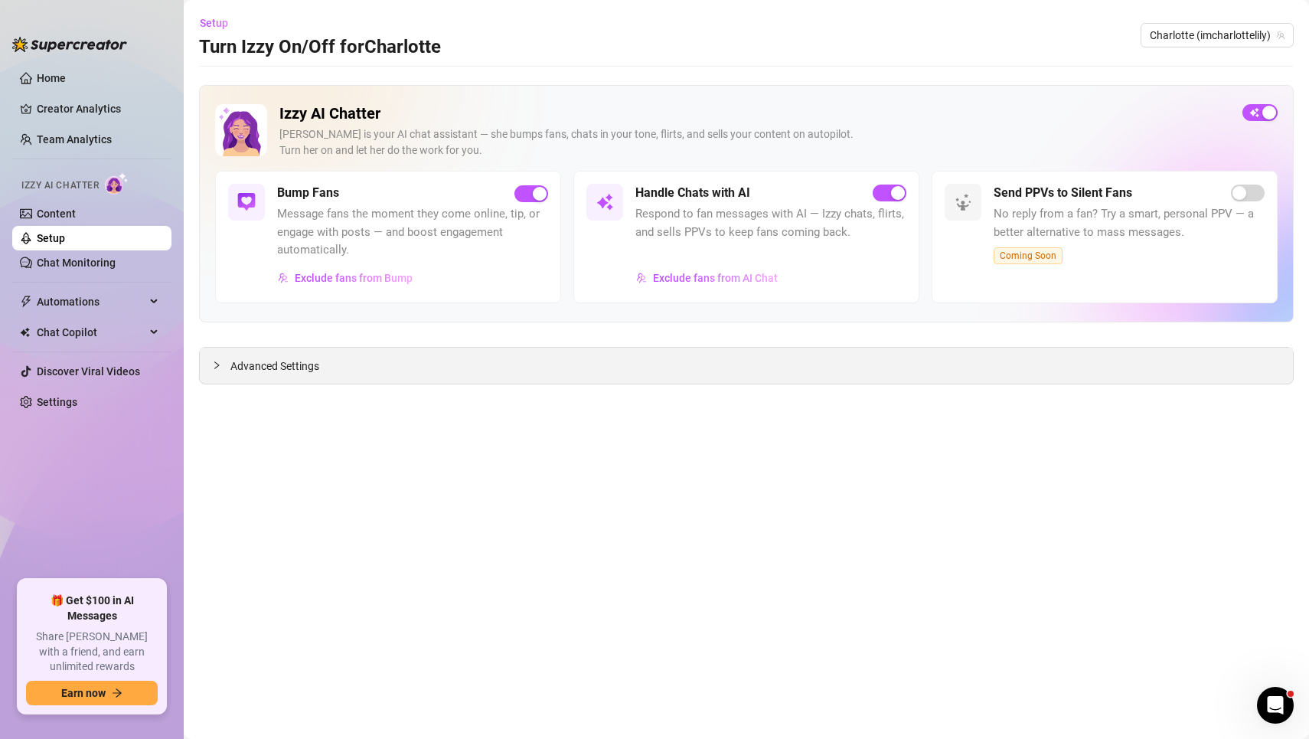
click at [310, 367] on span "Advanced Settings" at bounding box center [274, 366] width 89 height 17
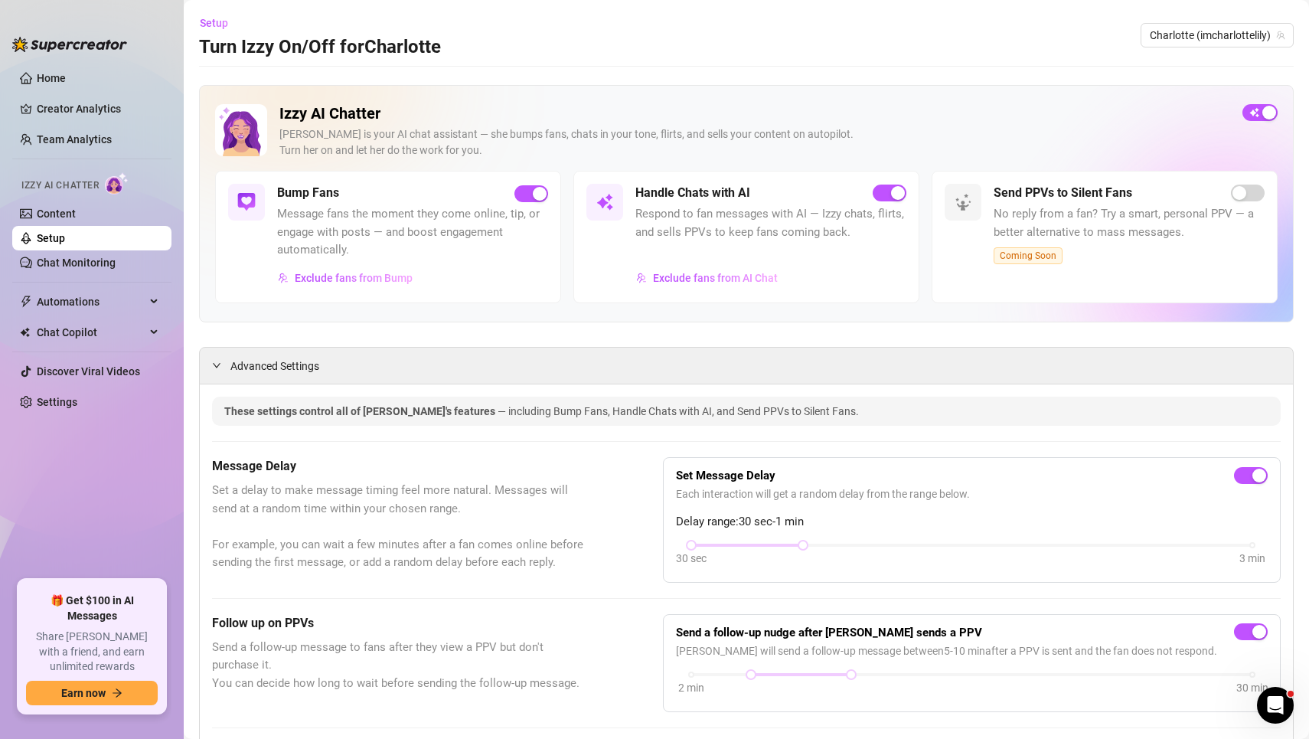
click at [697, 188] on h5 "Handle Chats with AI" at bounding box center [692, 193] width 115 height 18
click at [75, 212] on link "Content" at bounding box center [56, 213] width 39 height 12
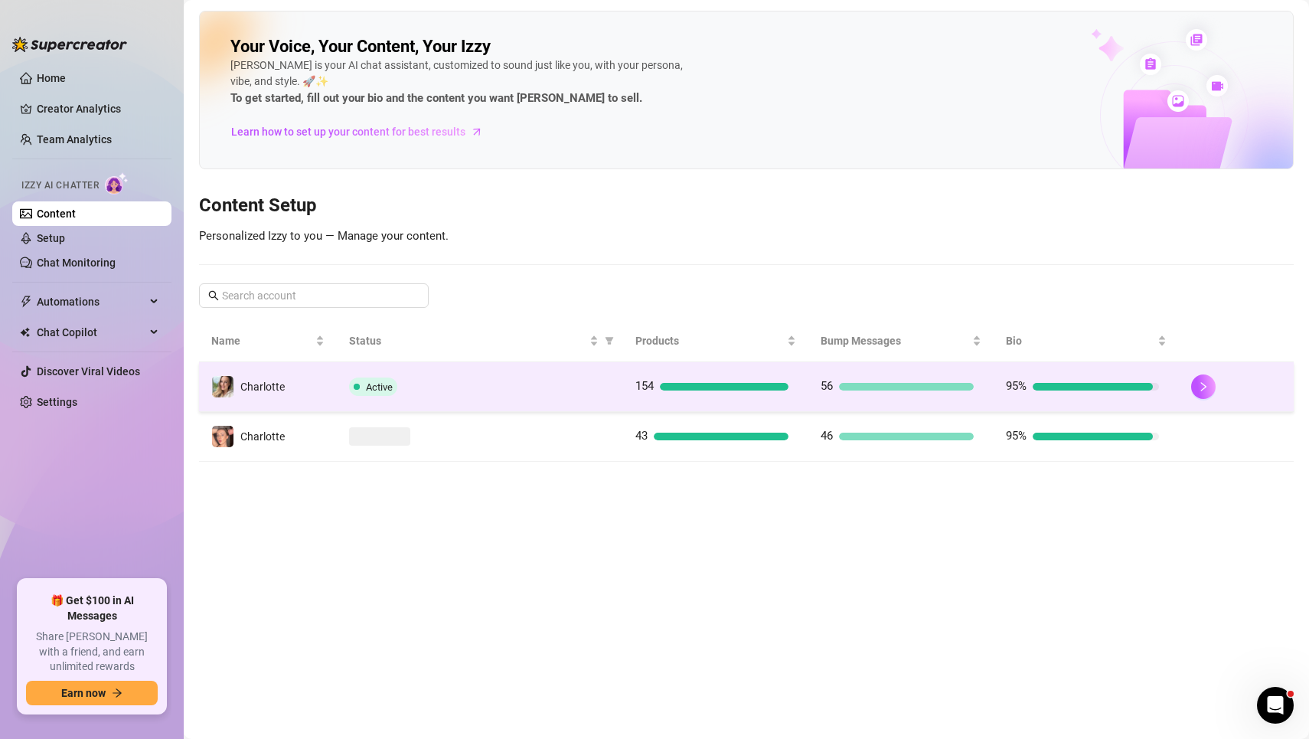
click at [254, 380] on span "Charlotte" at bounding box center [262, 386] width 44 height 12
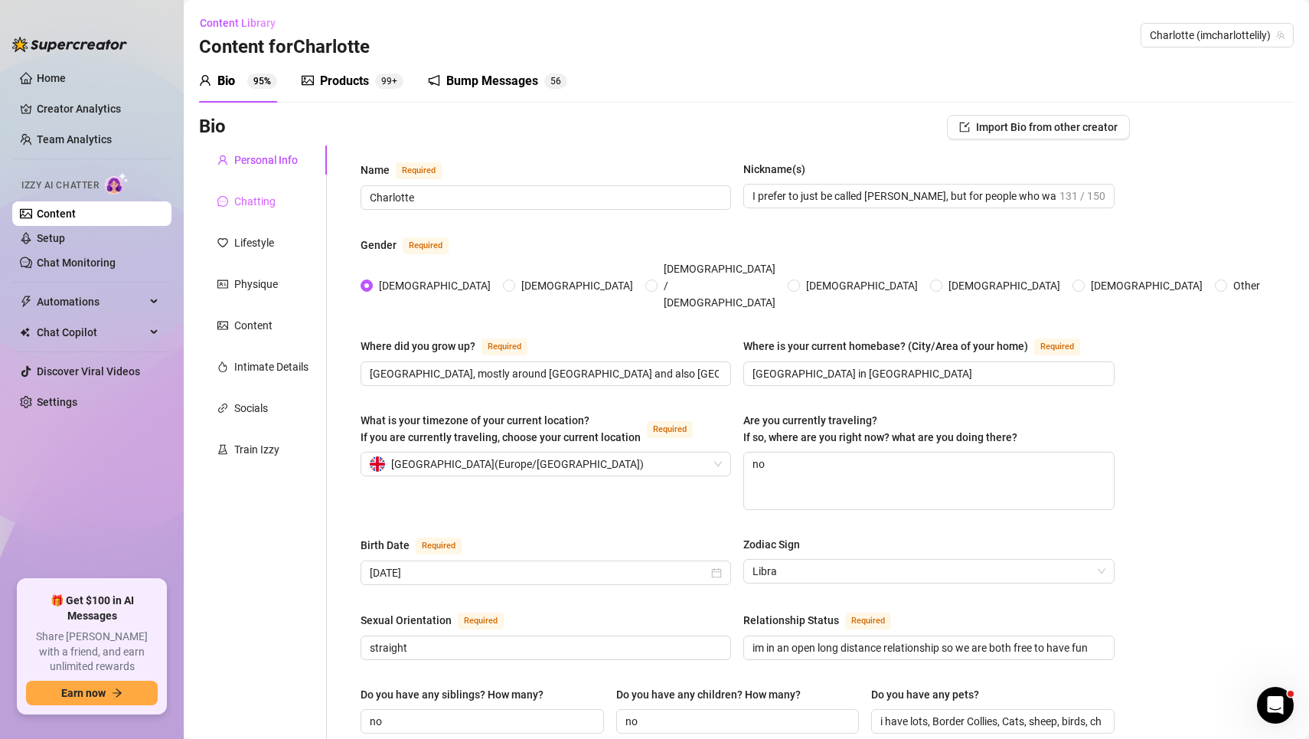
click at [252, 213] on div "Chatting" at bounding box center [263, 201] width 128 height 29
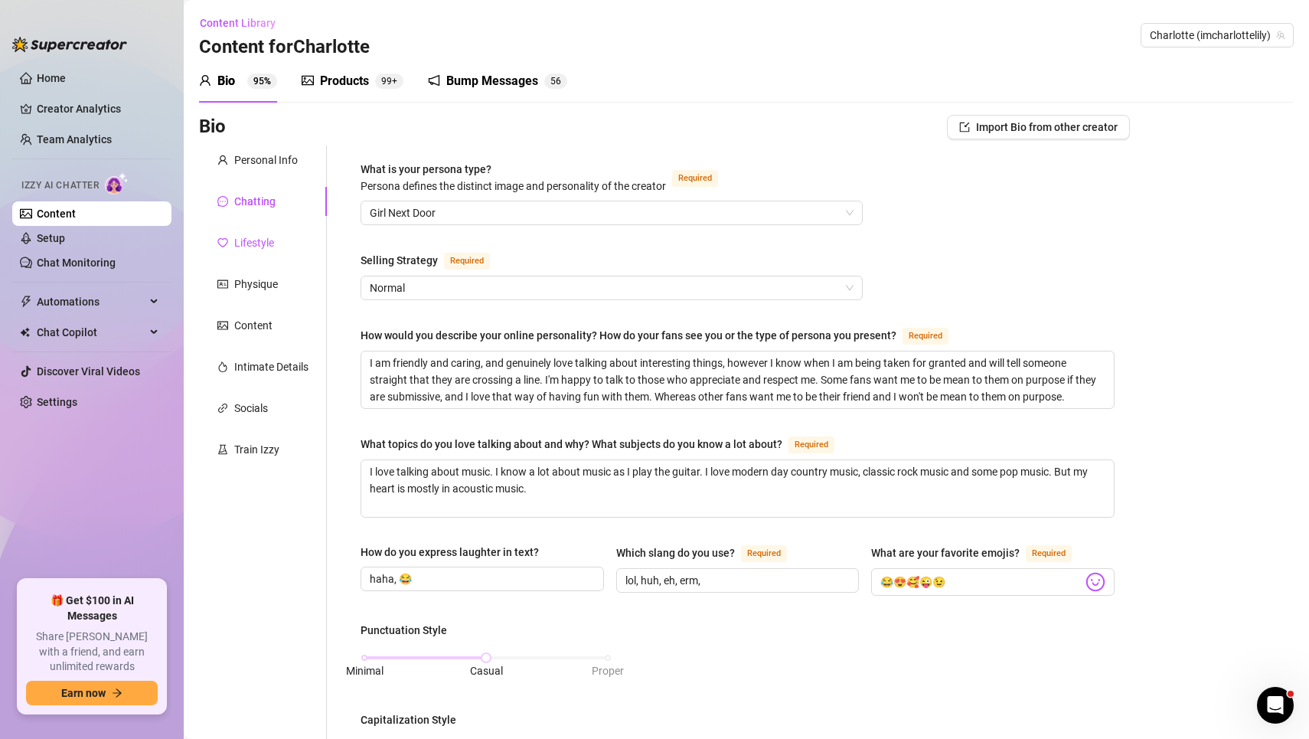
click at [253, 246] on div "Lifestyle" at bounding box center [254, 242] width 40 height 17
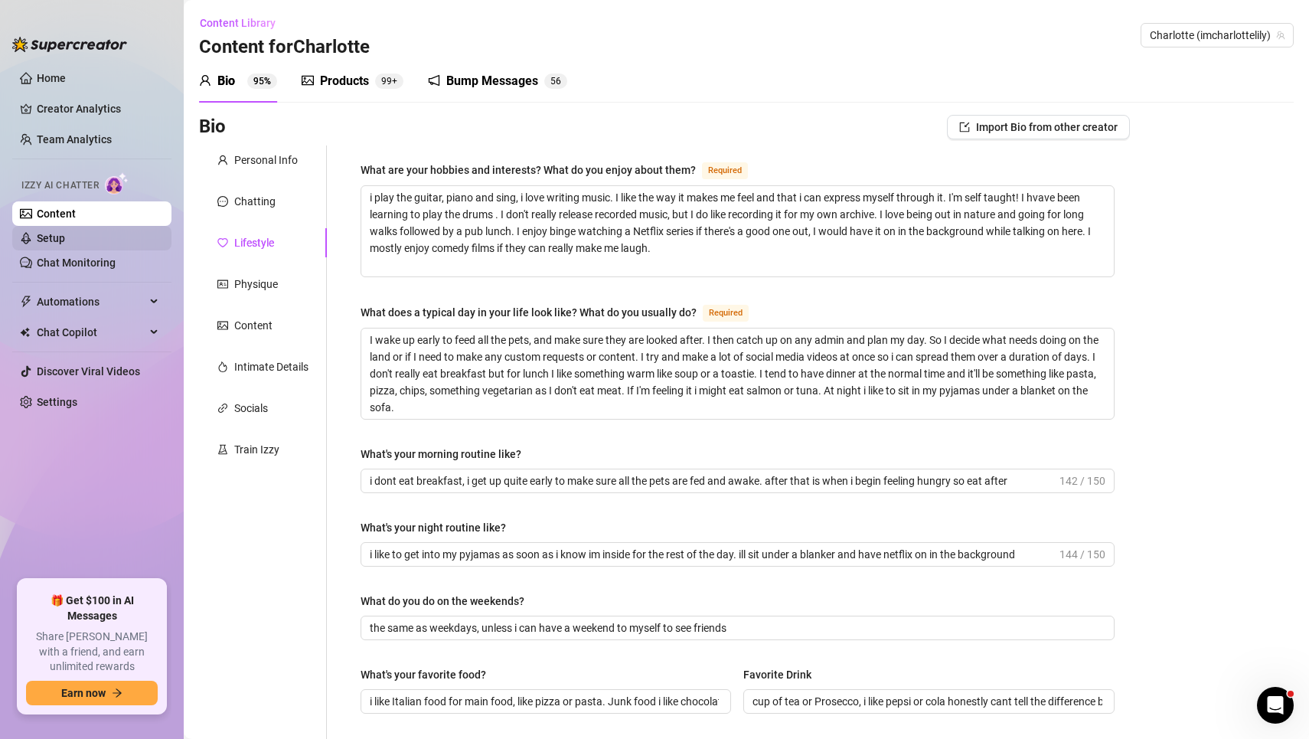
click at [65, 244] on link "Setup" at bounding box center [51, 238] width 28 height 12
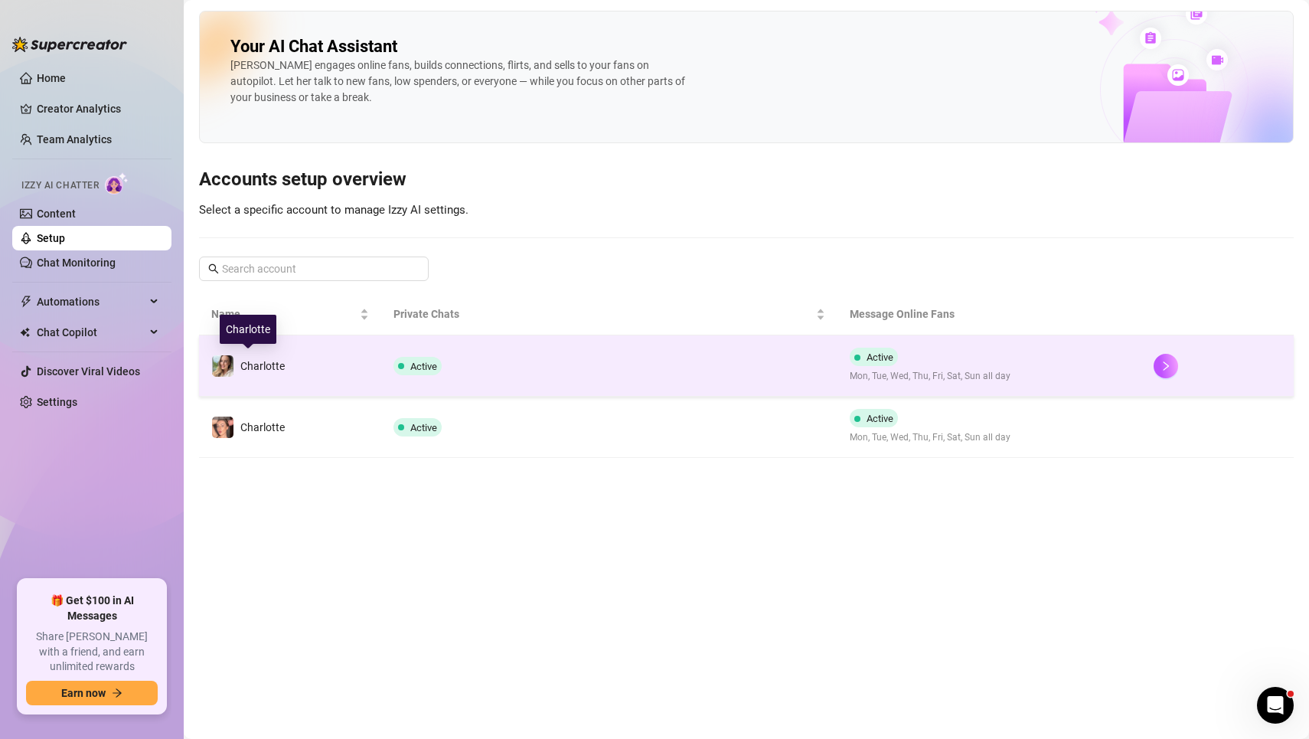
click at [269, 358] on div "Charlotte" at bounding box center [262, 366] width 44 height 17
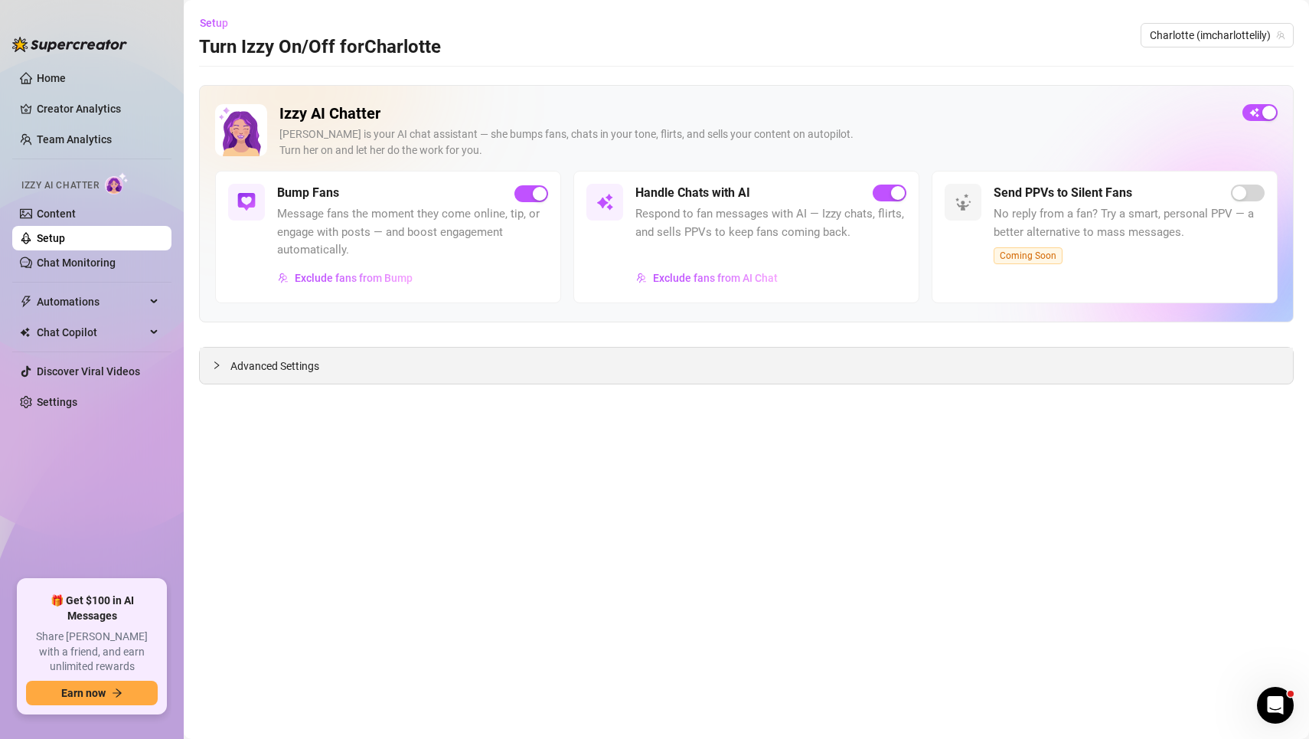
click at [272, 377] on div "Advanced Settings" at bounding box center [746, 366] width 1093 height 36
click at [272, 368] on span "Advanced Settings" at bounding box center [274, 366] width 89 height 17
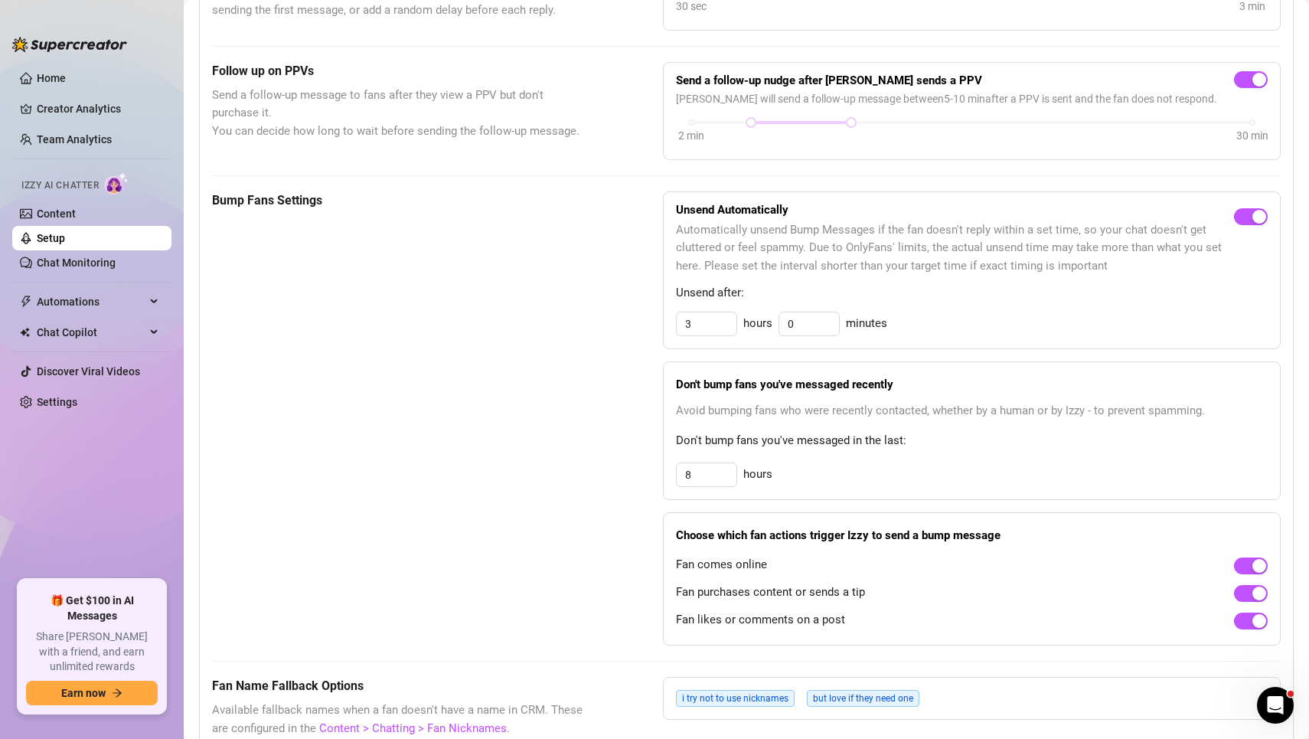
scroll to position [276, 0]
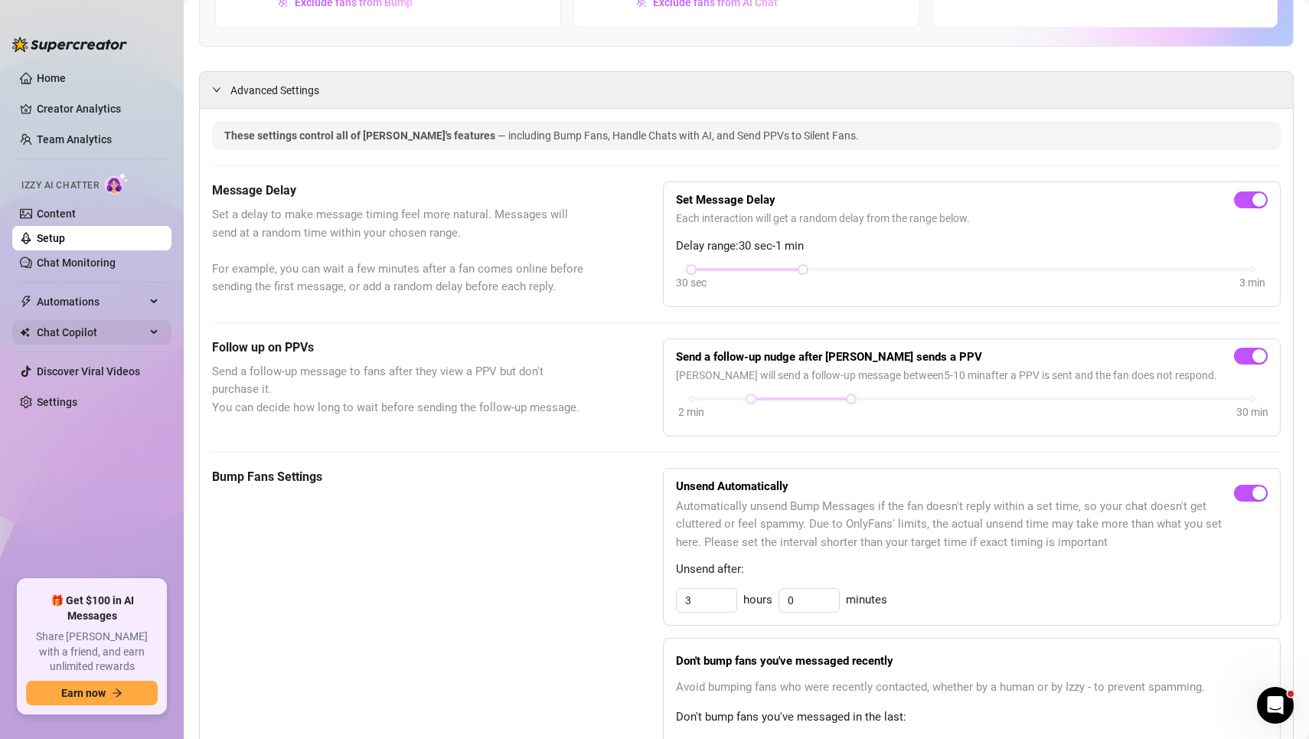
click at [83, 331] on span "Chat Copilot" at bounding box center [91, 332] width 109 height 24
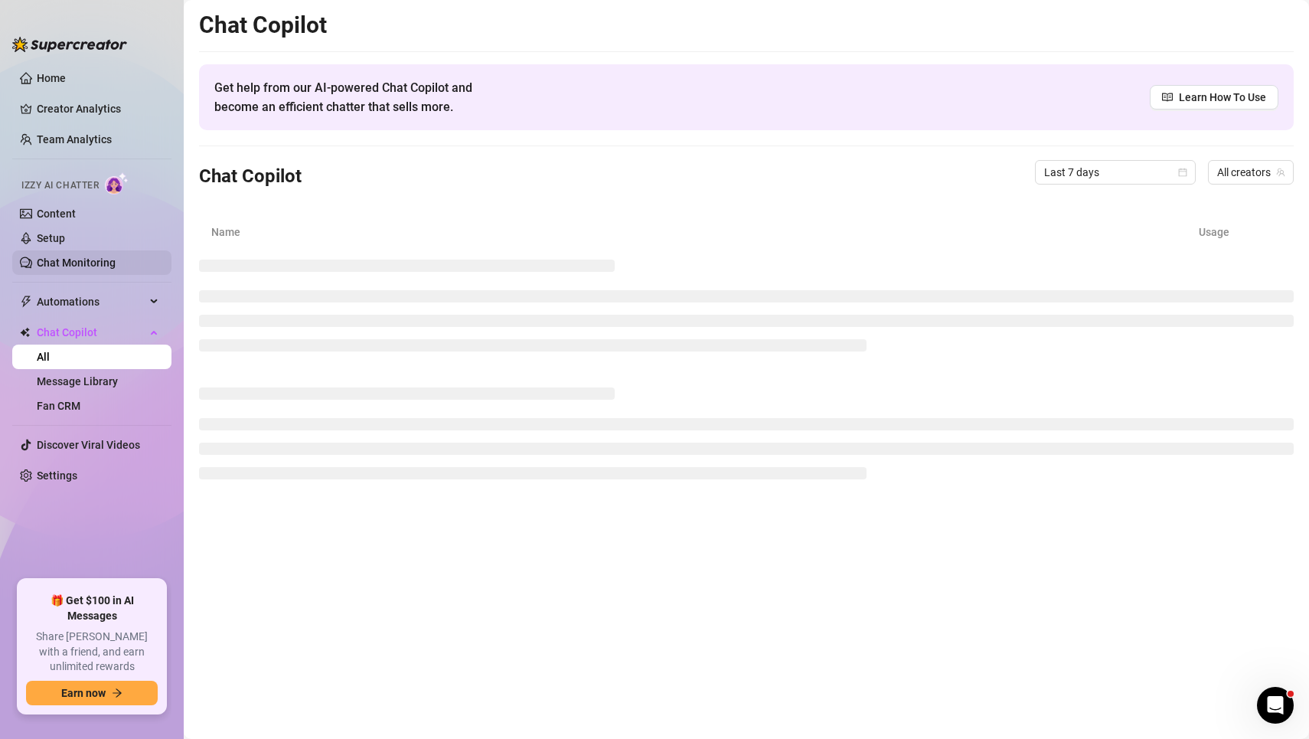
click at [90, 269] on link "Chat Monitoring" at bounding box center [76, 262] width 79 height 12
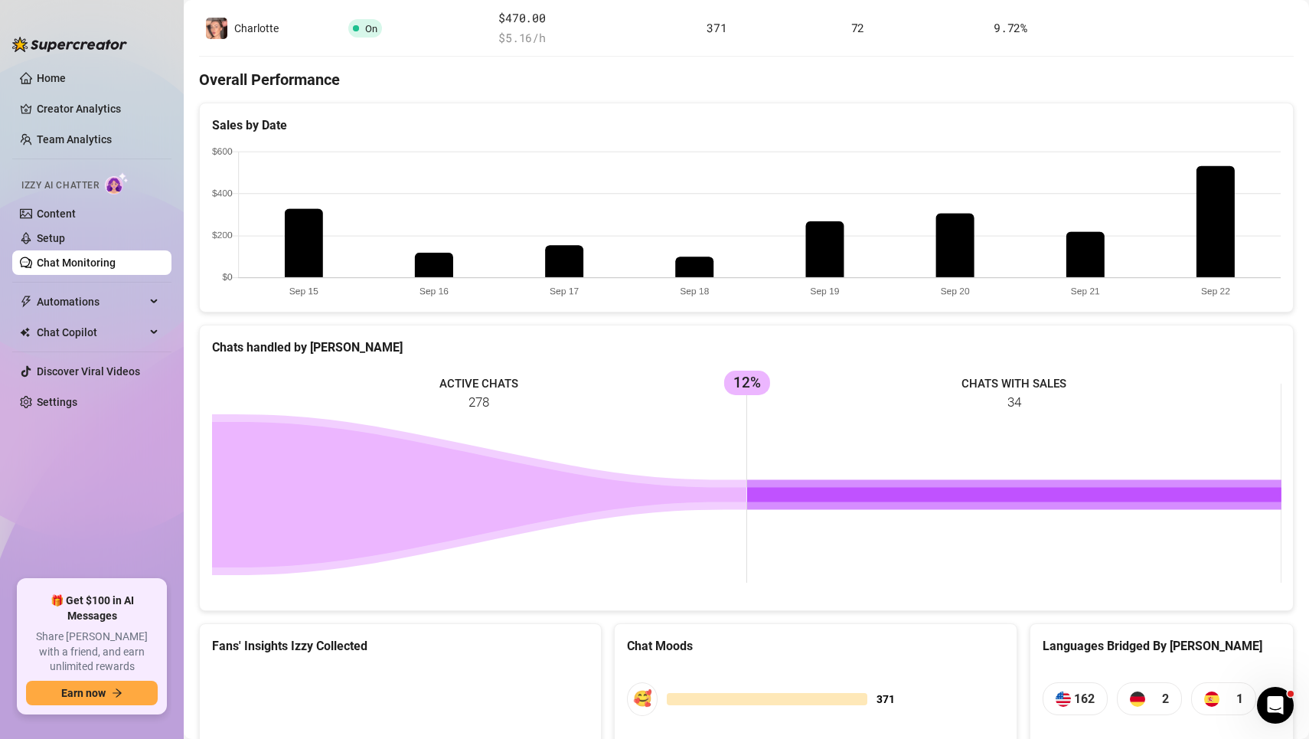
scroll to position [63, 0]
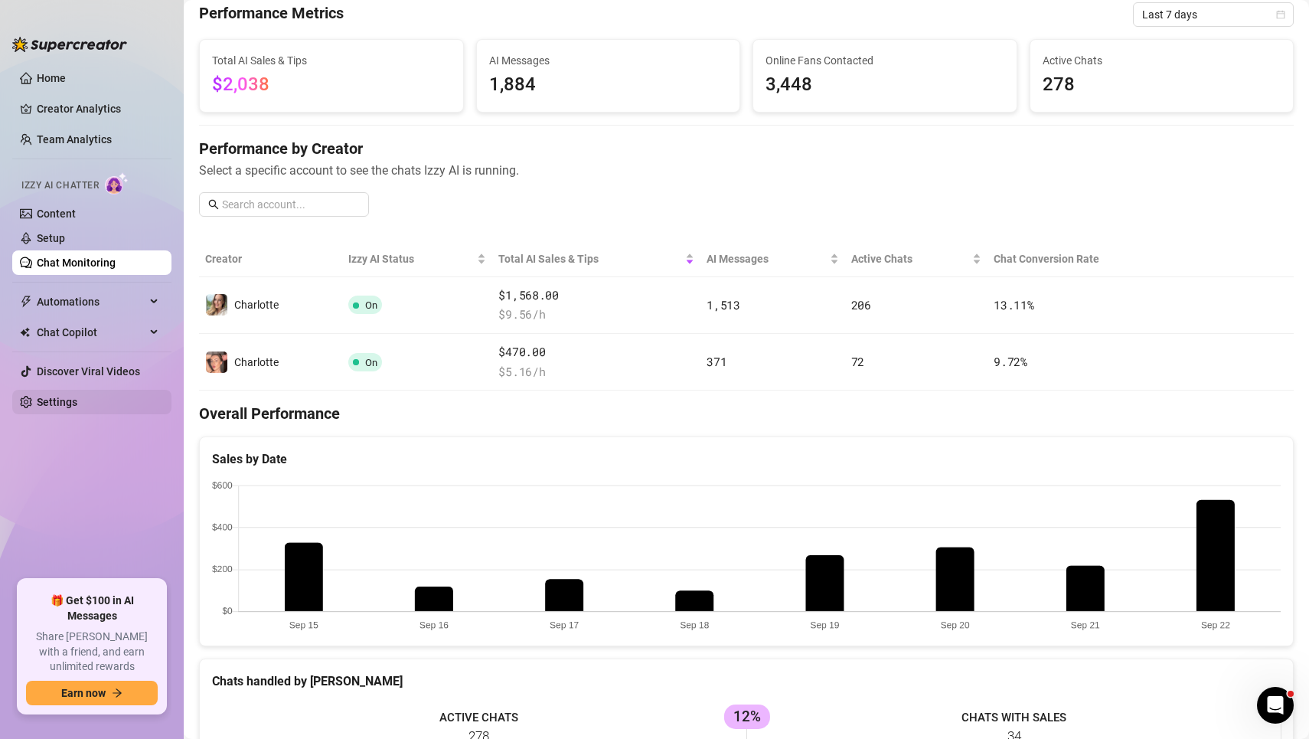
click at [77, 403] on link "Settings" at bounding box center [57, 402] width 41 height 12
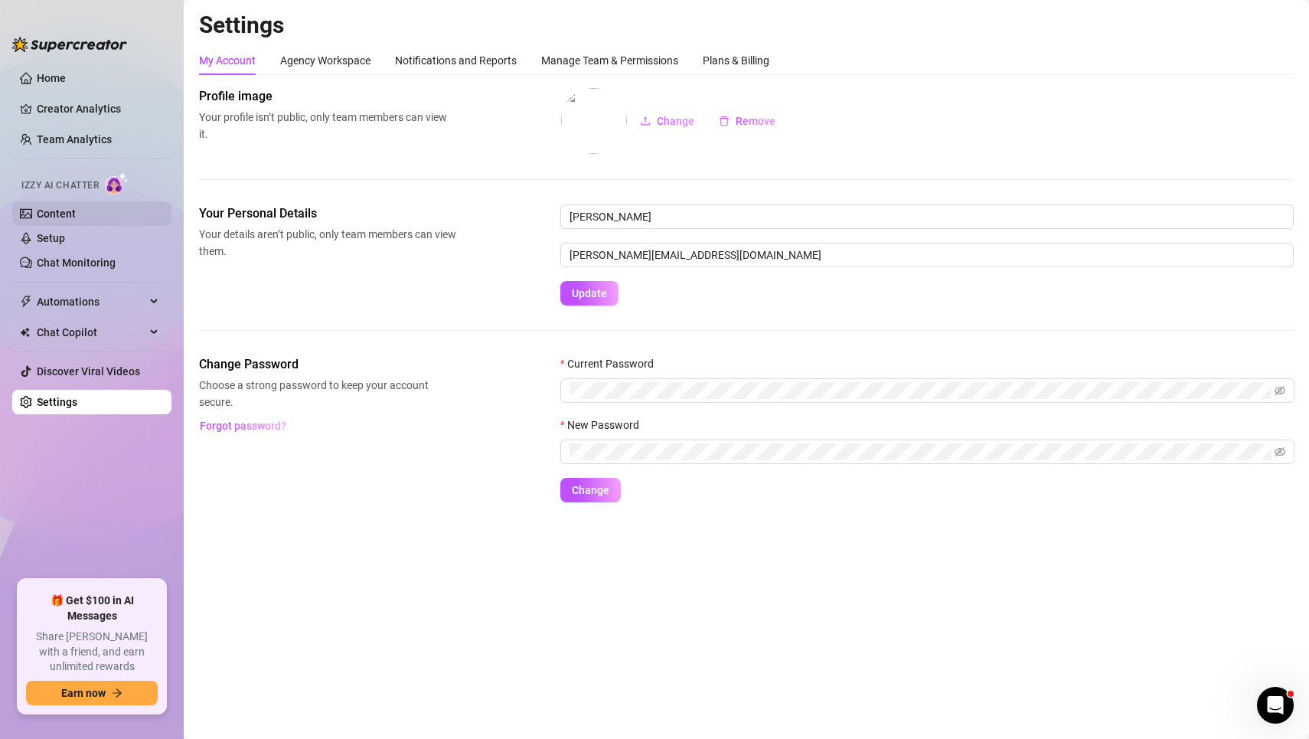
click at [76, 219] on link "Content" at bounding box center [56, 213] width 39 height 12
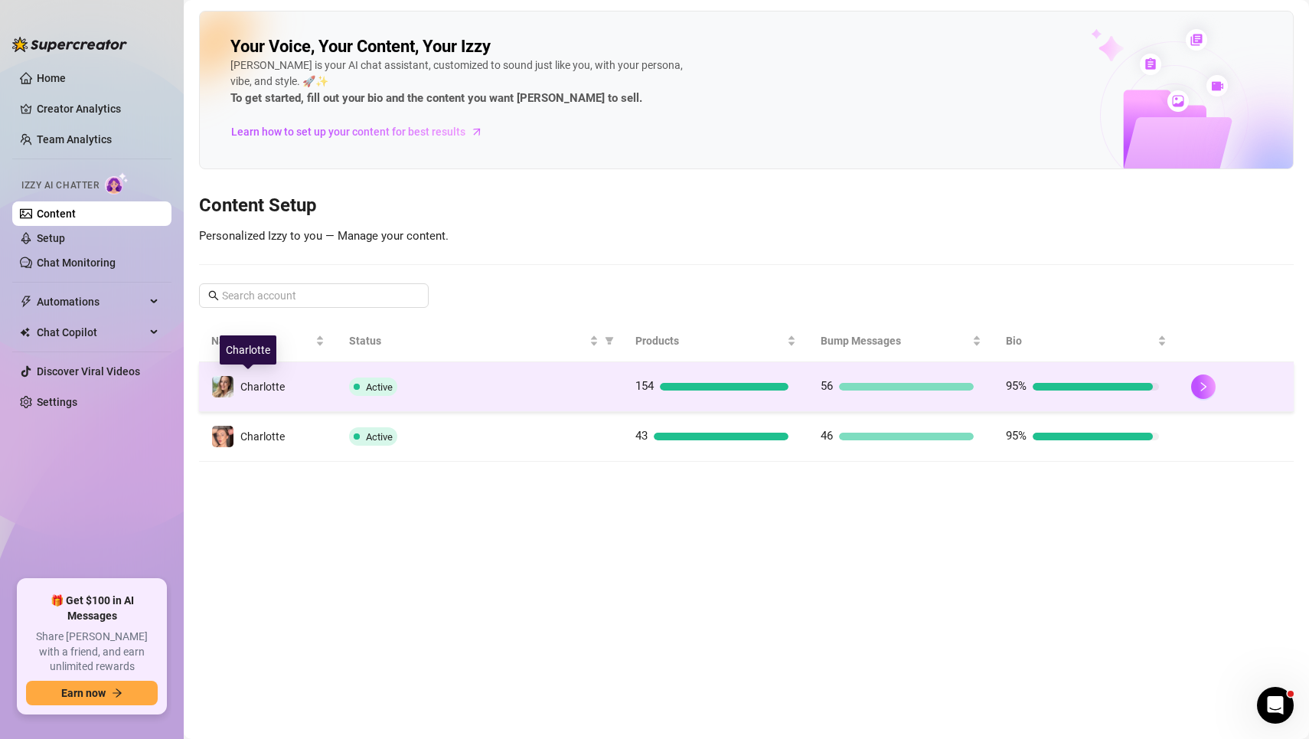
click at [254, 389] on span "Charlotte" at bounding box center [262, 386] width 44 height 12
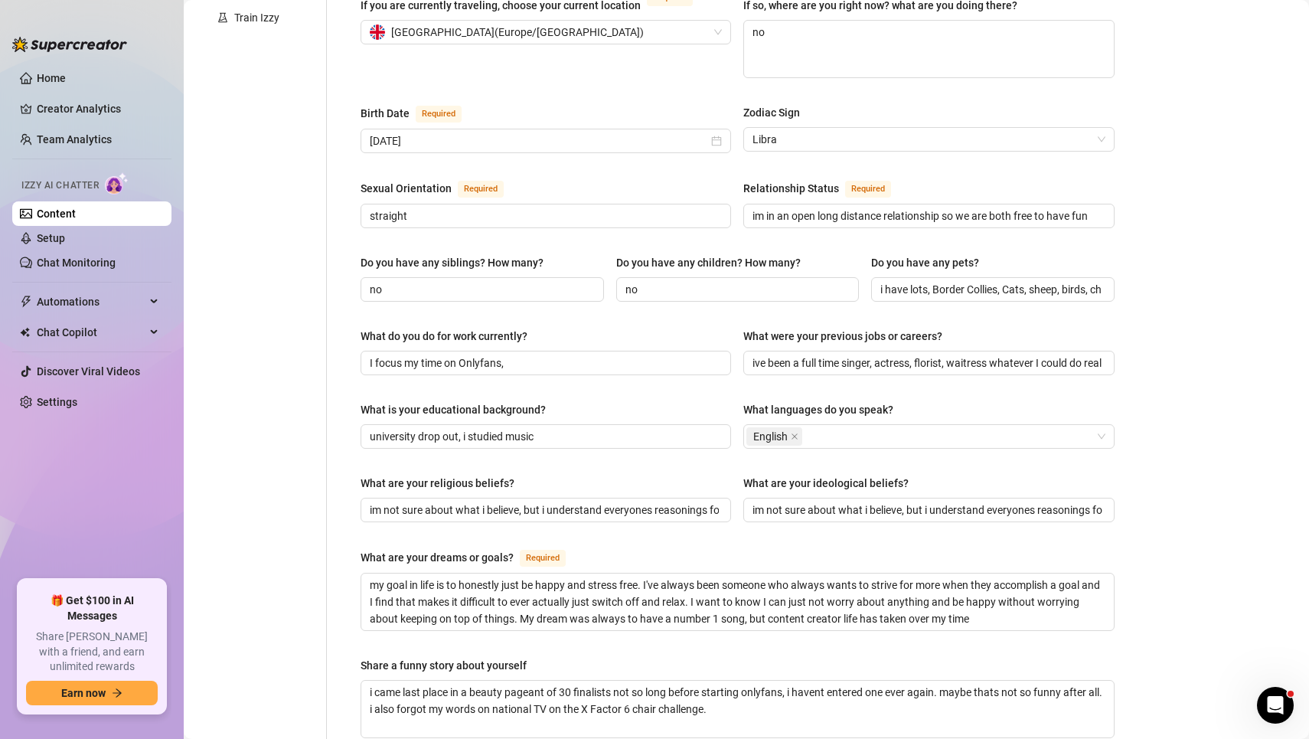
scroll to position [110, 0]
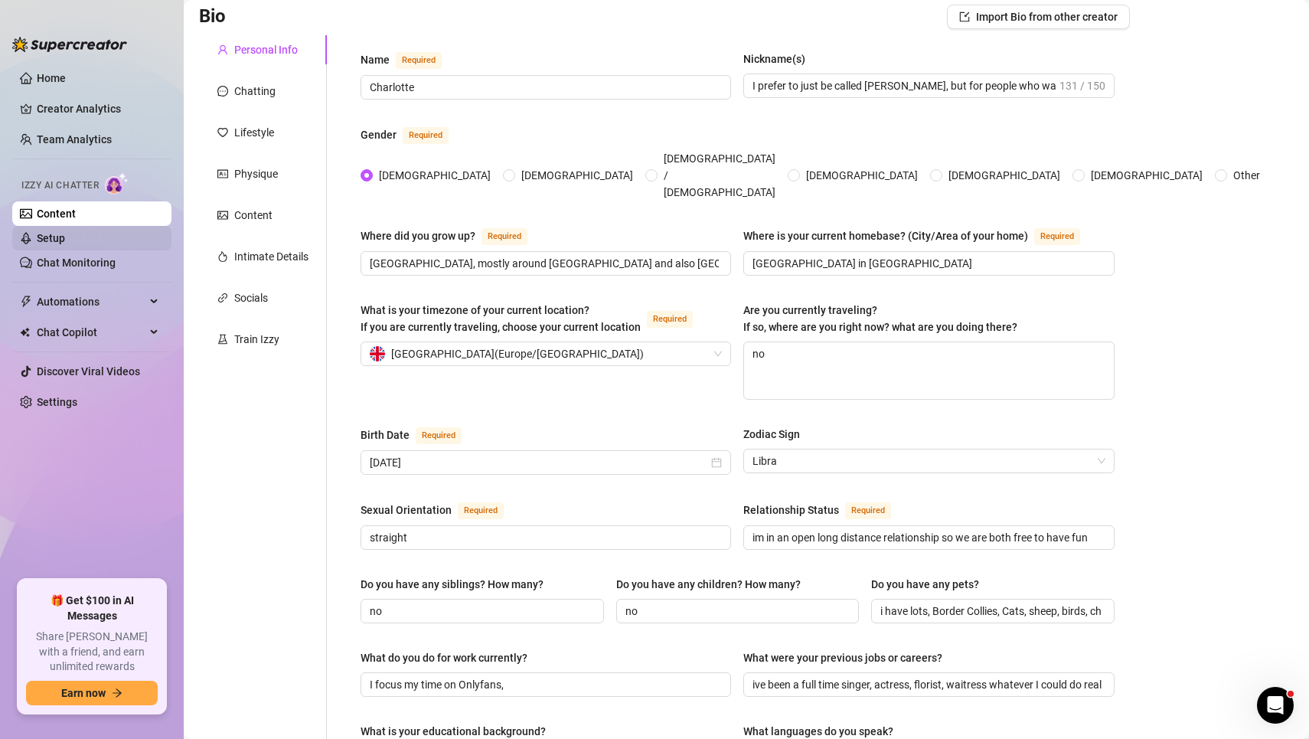
click at [65, 234] on link "Setup" at bounding box center [51, 238] width 28 height 12
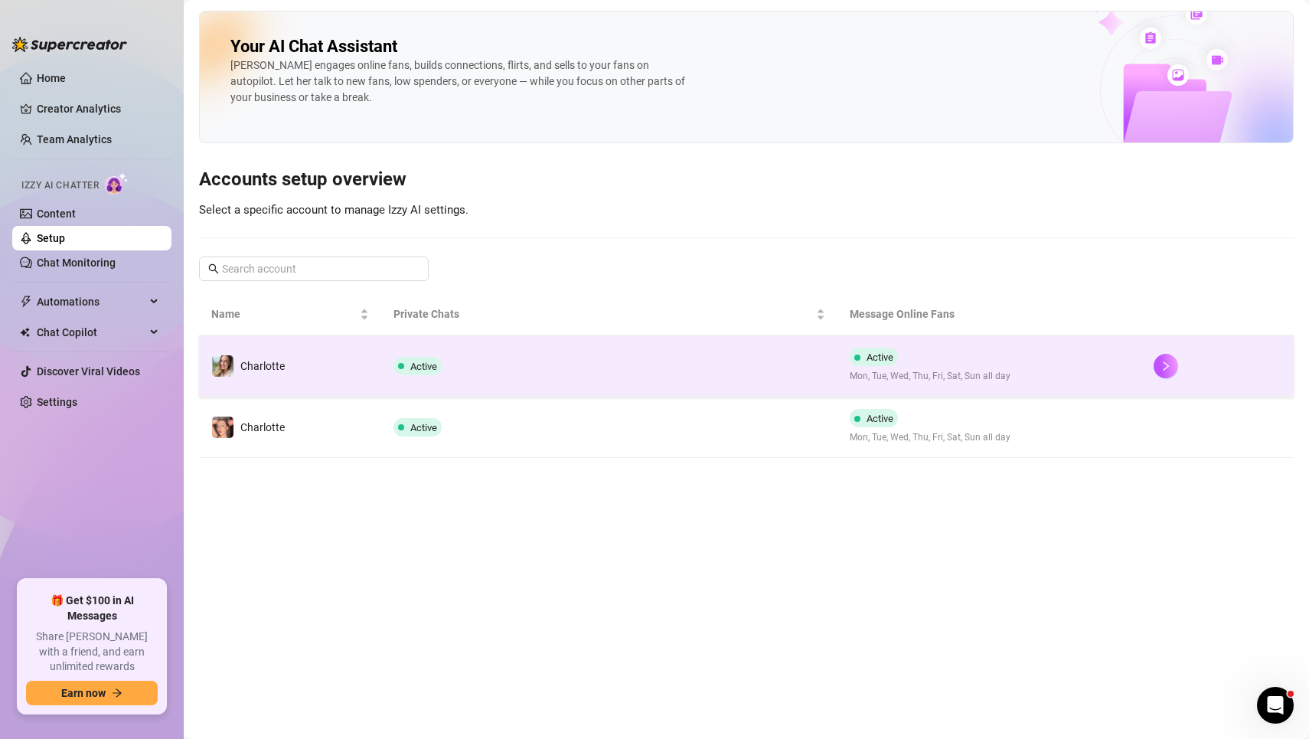
click at [236, 359] on div "Charlotte" at bounding box center [247, 365] width 73 height 23
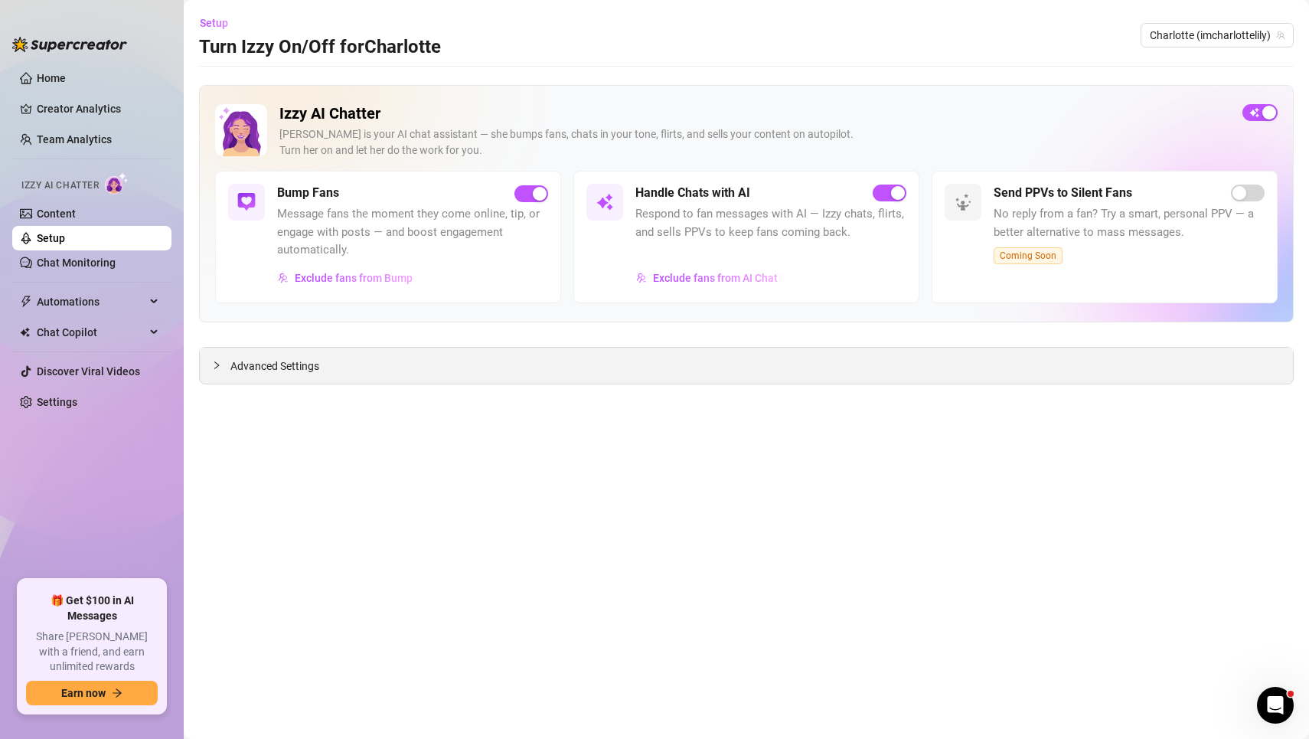
click at [439, 374] on div "Advanced Settings" at bounding box center [746, 366] width 1093 height 36
click at [296, 358] on span "Advanced Settings" at bounding box center [274, 366] width 89 height 17
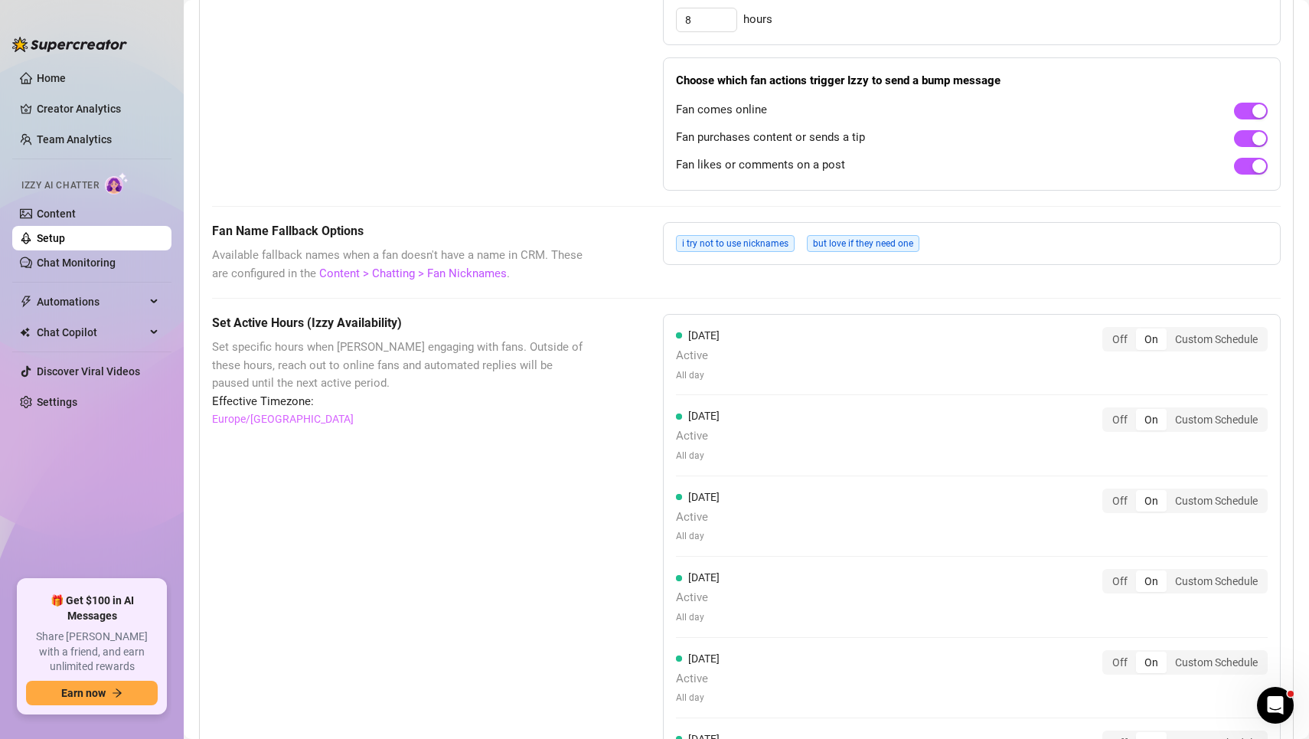
scroll to position [1317, 0]
